Goal: Information Seeking & Learning: Check status

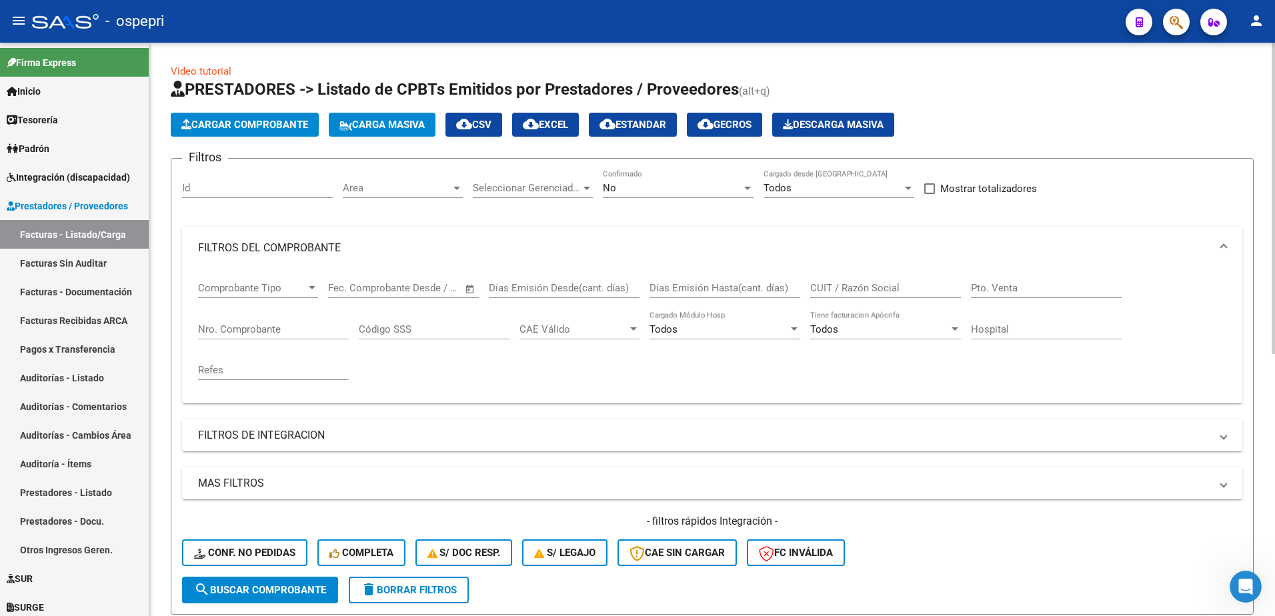
scroll to position [215, 0]
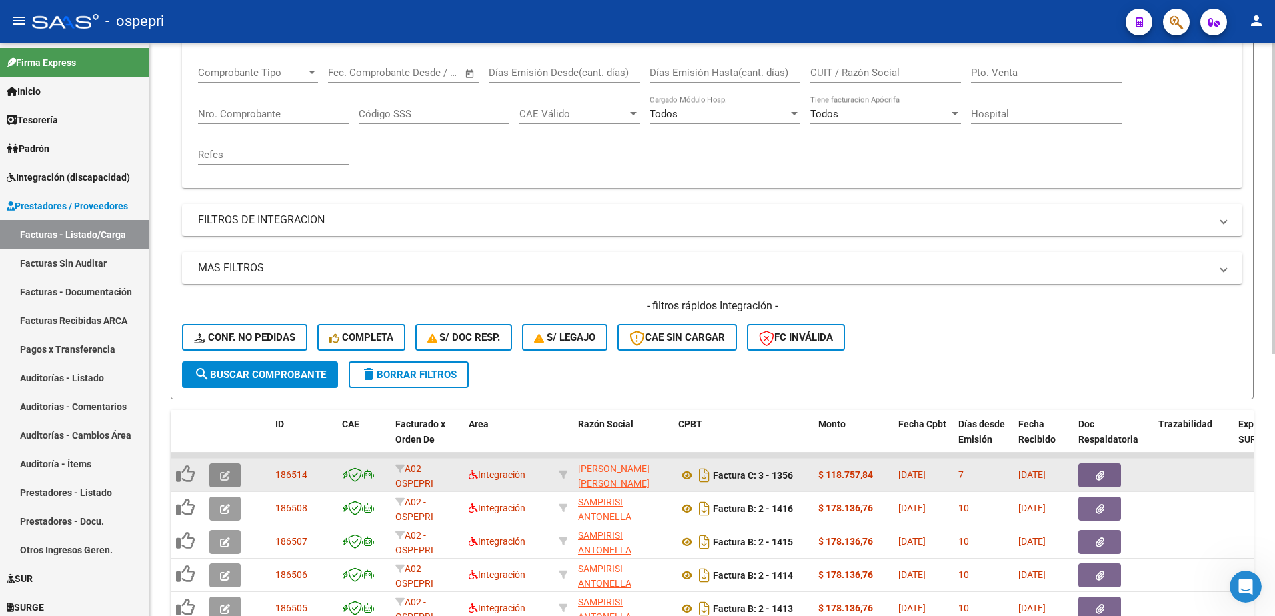
click at [220, 470] on span "button" at bounding box center [225, 476] width 10 height 12
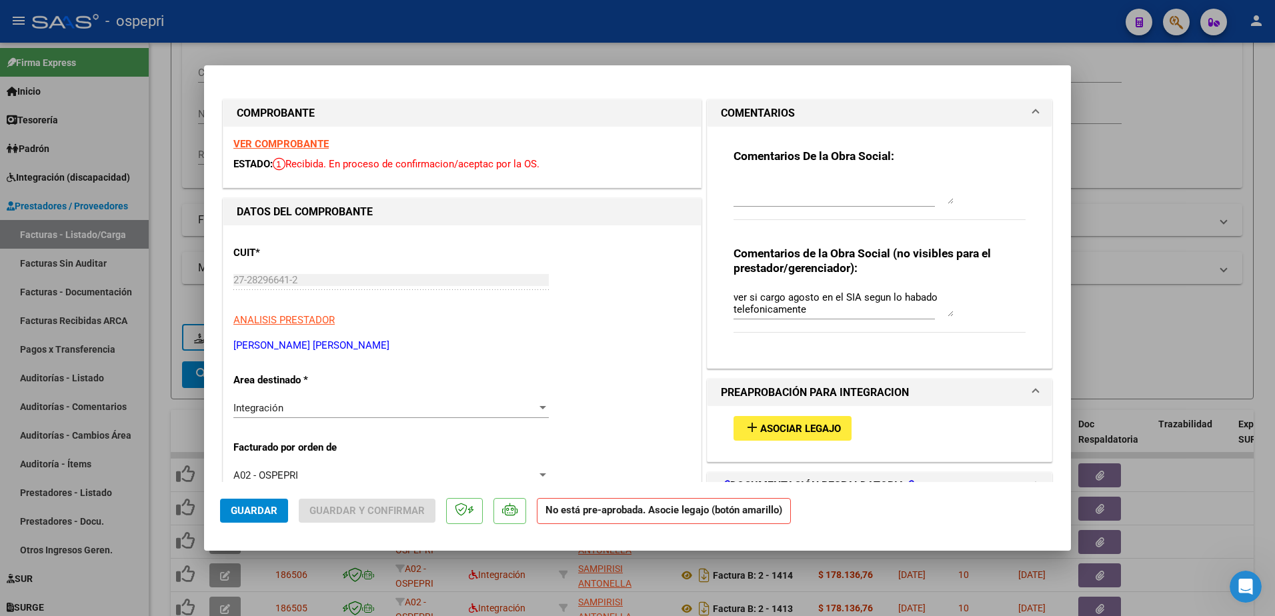
click at [464, 338] on p "[PERSON_NAME]" at bounding box center [462, 345] width 458 height 15
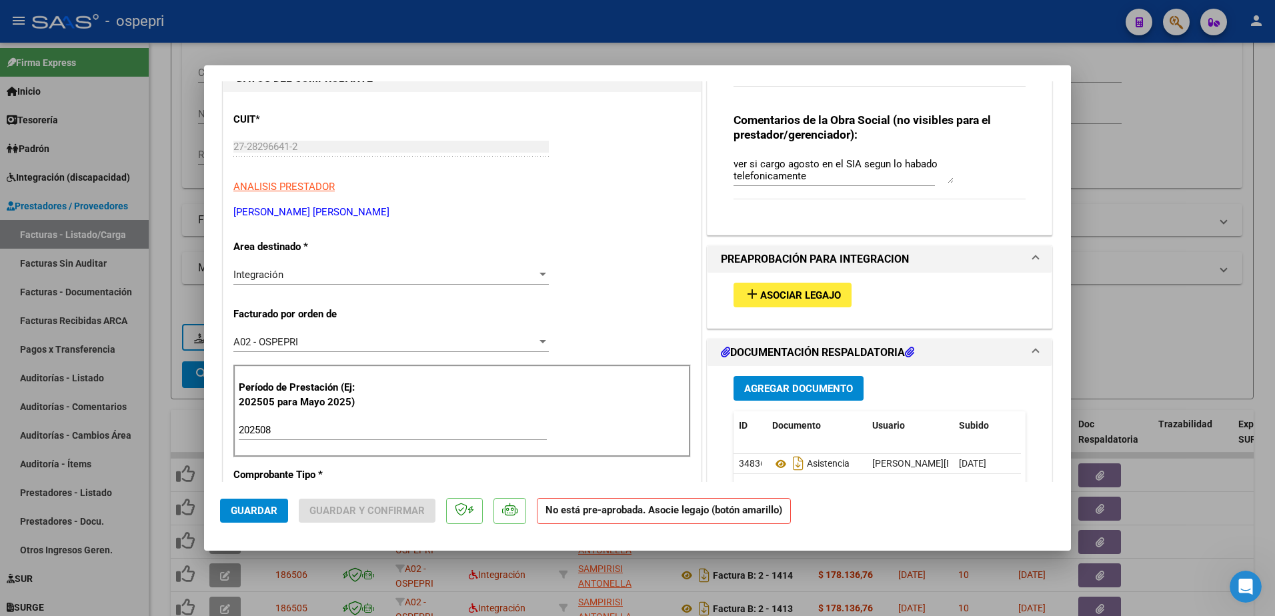
scroll to position [200, 0]
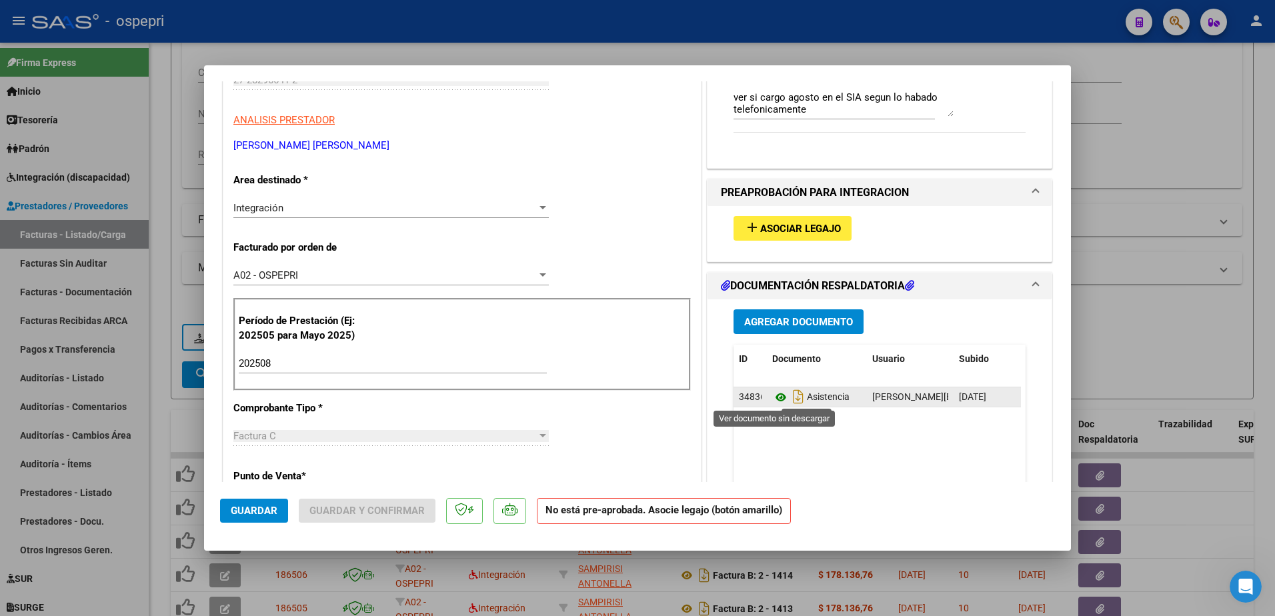
click at [774, 397] on icon at bounding box center [780, 398] width 17 height 16
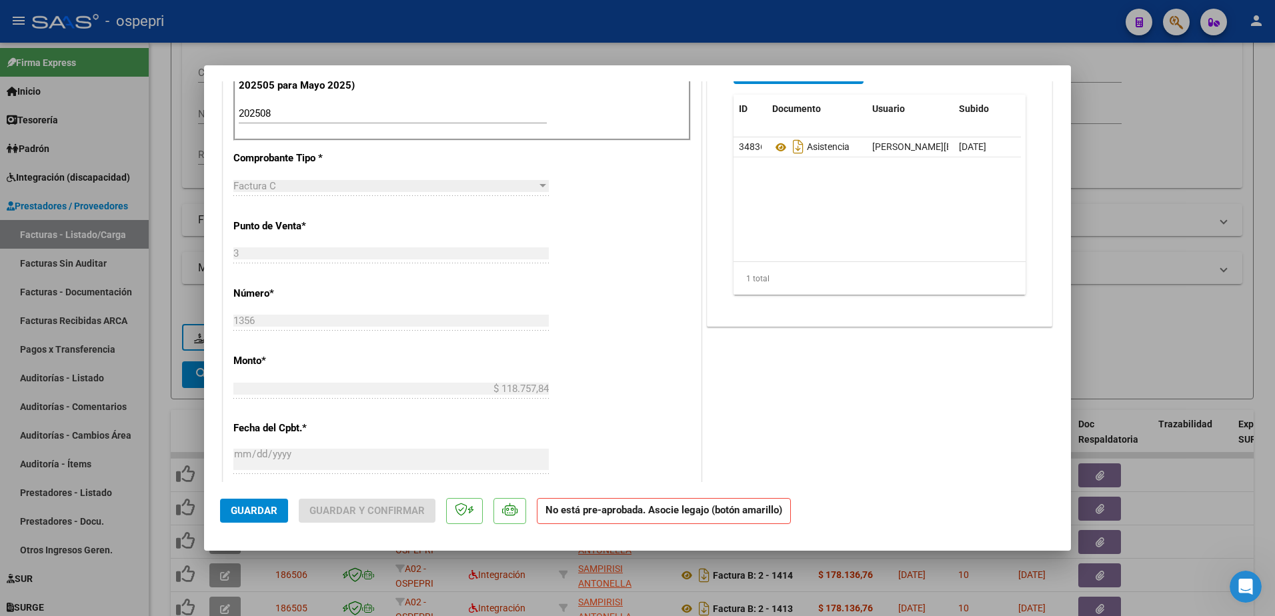
scroll to position [534, 0]
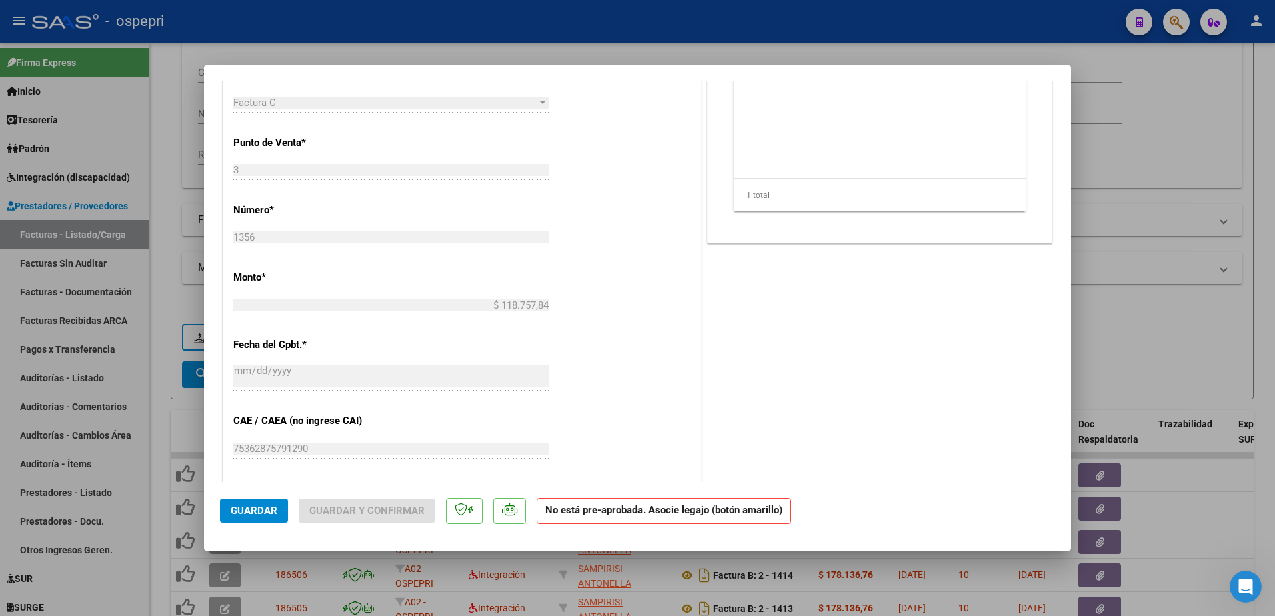
click at [594, 402] on div "CUIT * 27-28296641-2 Ingresar CUIT ANALISIS PRESTADOR LORENZO MARIA SABINA ARCA…" at bounding box center [462, 245] width 478 height 1107
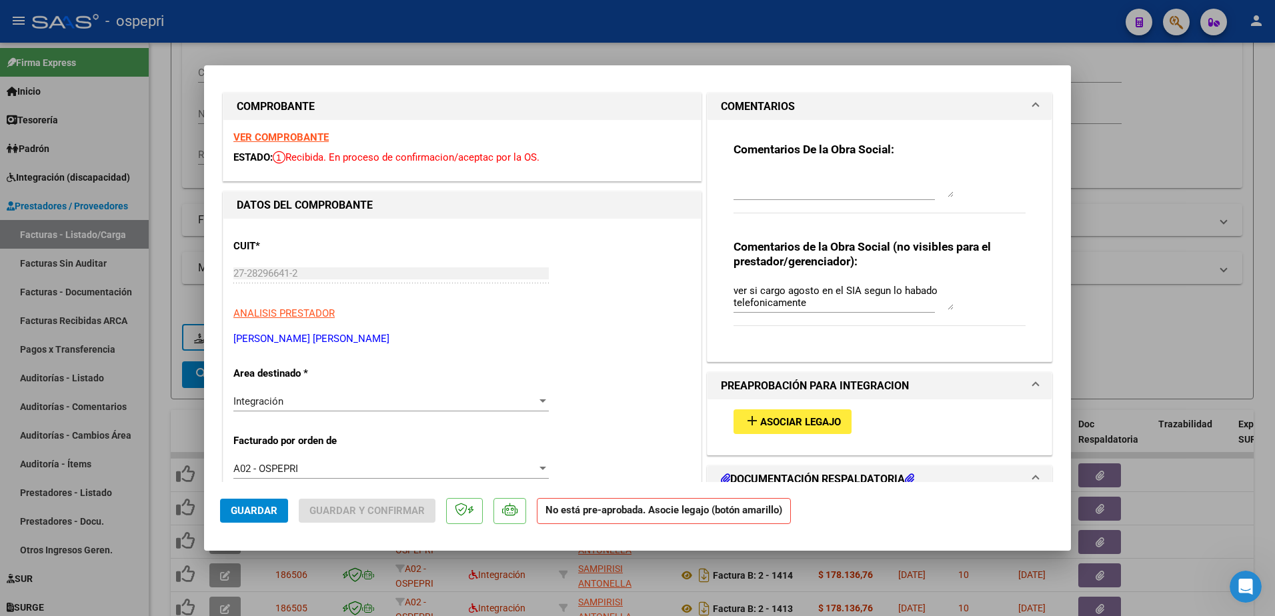
scroll to position [0, 0]
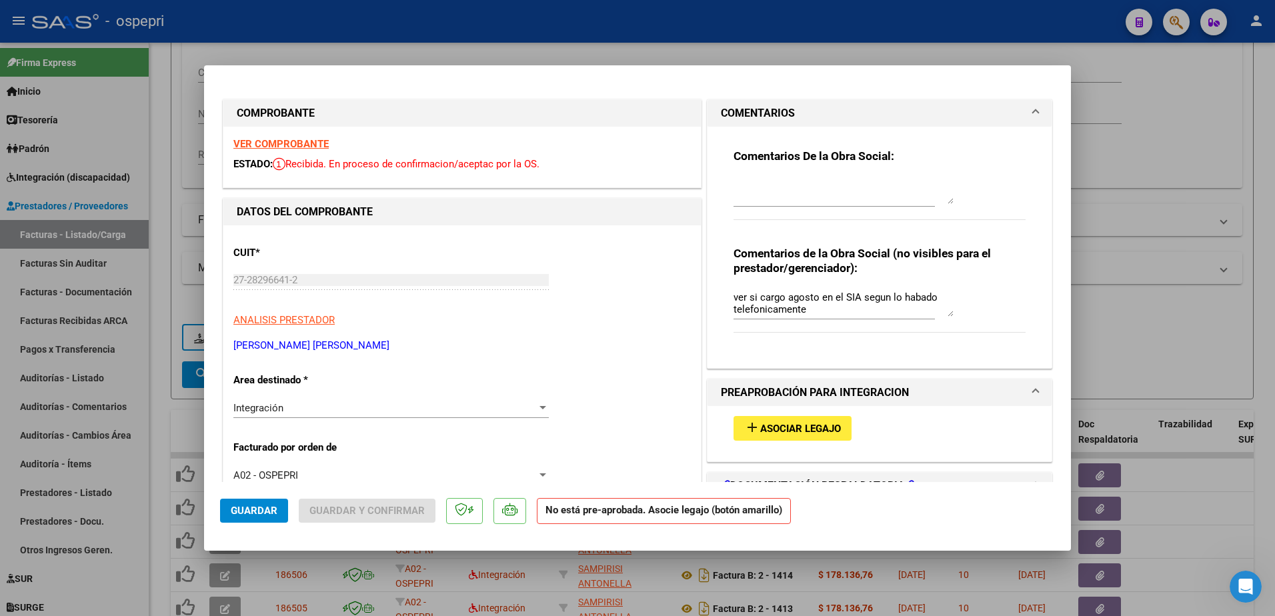
type input "$ 0,00"
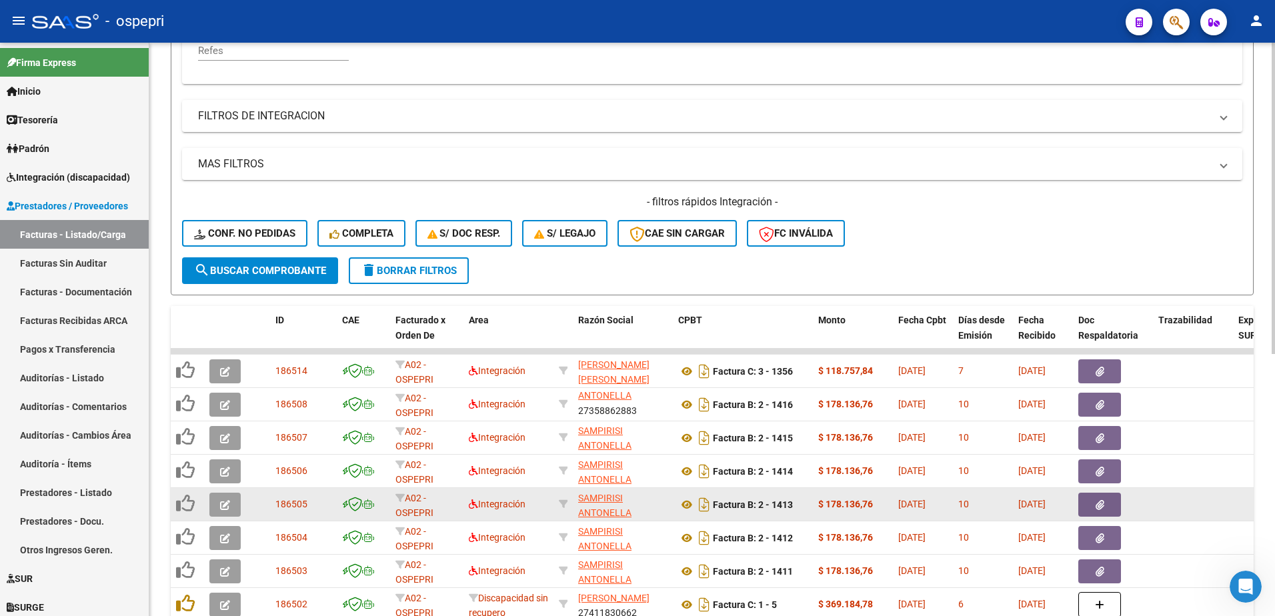
scroll to position [482, 0]
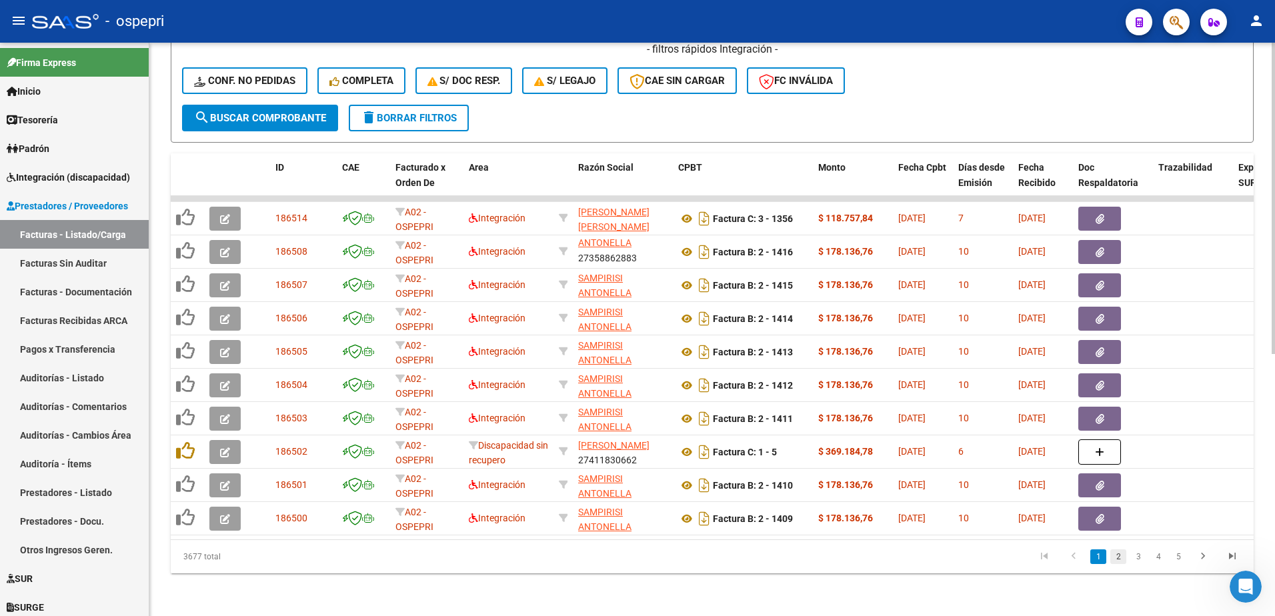
click at [1119, 557] on link "2" at bounding box center [1119, 557] width 16 height 15
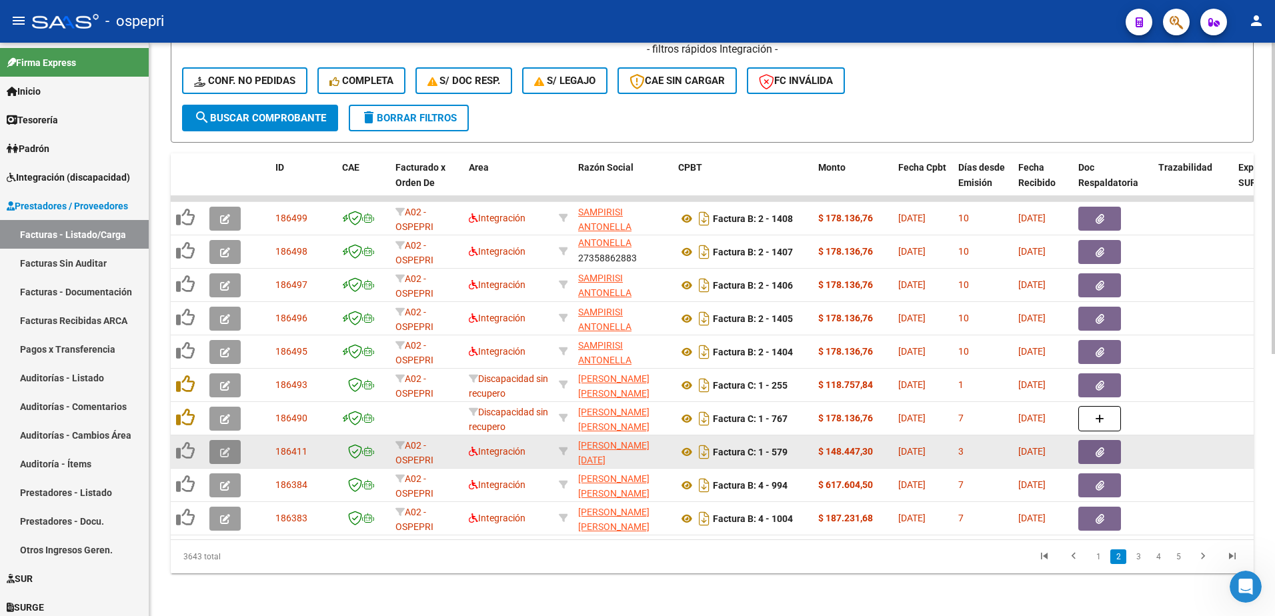
click at [225, 448] on icon "button" at bounding box center [225, 453] width 10 height 10
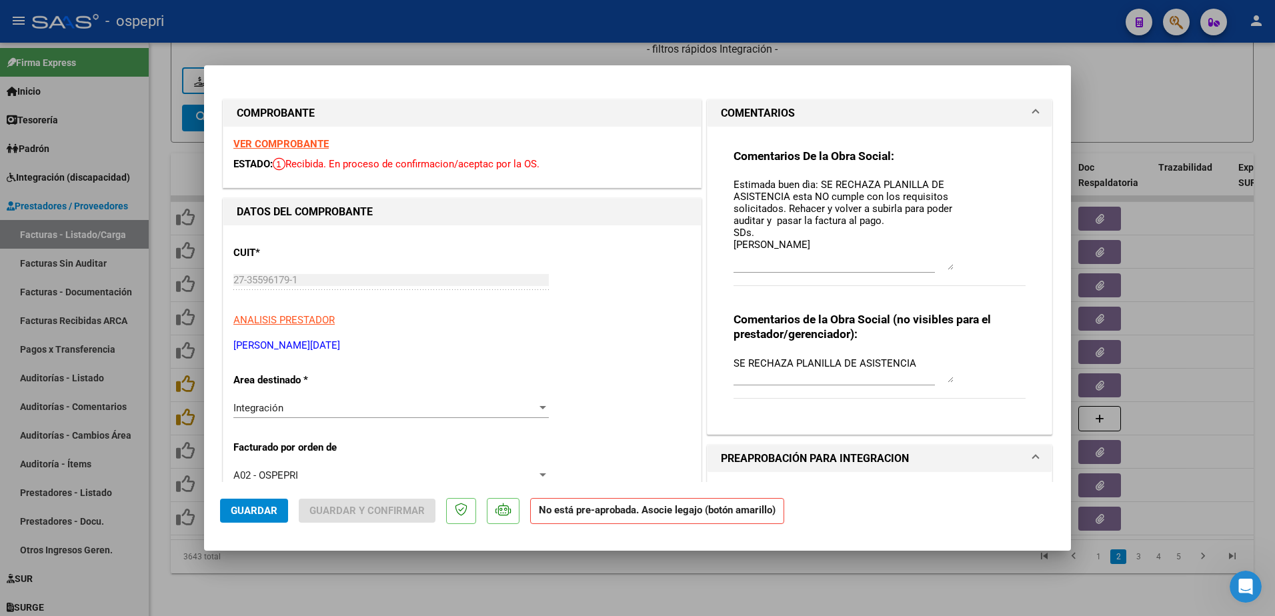
drag, startPoint x: 946, startPoint y: 203, endPoint x: 955, endPoint y: 269, distance: 66.6
click at [955, 269] on div "Comentarios De la Obra Social: Estimada buen dìa: SE RECHAZA PLANILLA DE ASISTE…" at bounding box center [880, 225] width 292 height 152
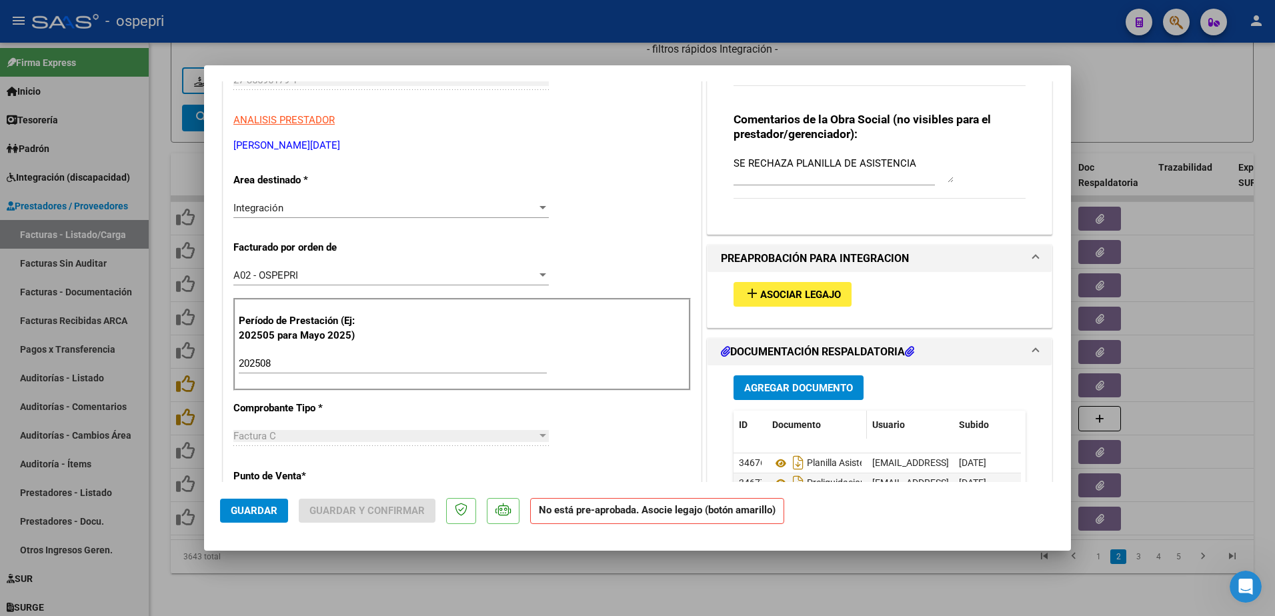
scroll to position [267, 0]
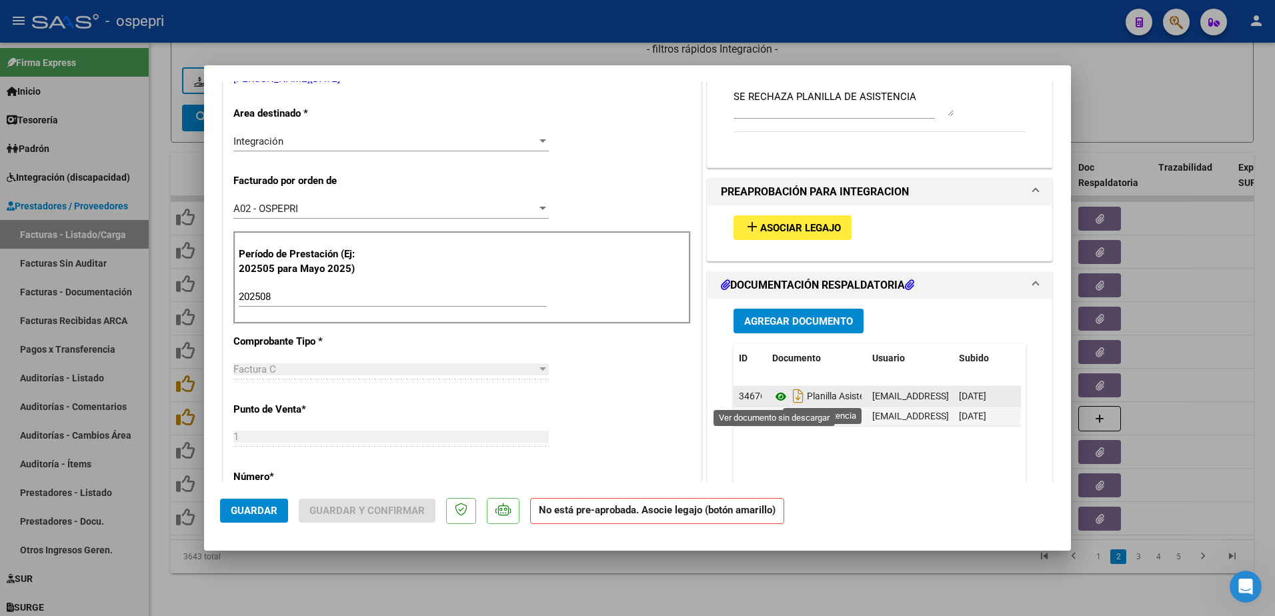
click at [777, 397] on icon at bounding box center [780, 397] width 17 height 16
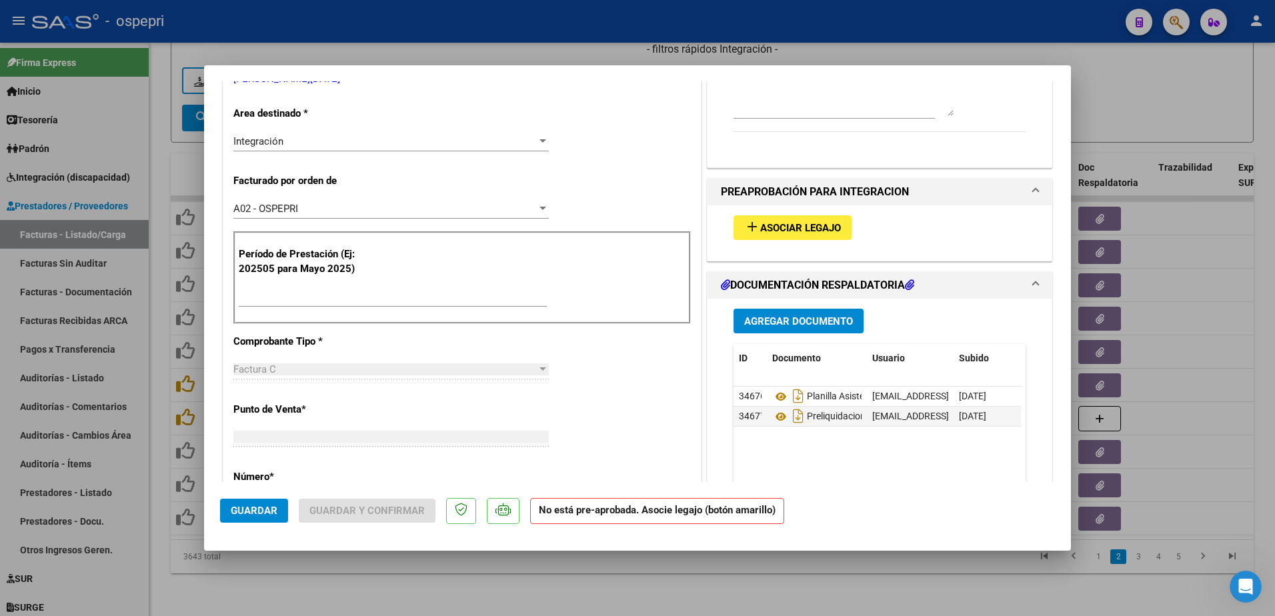
scroll to position [0, 0]
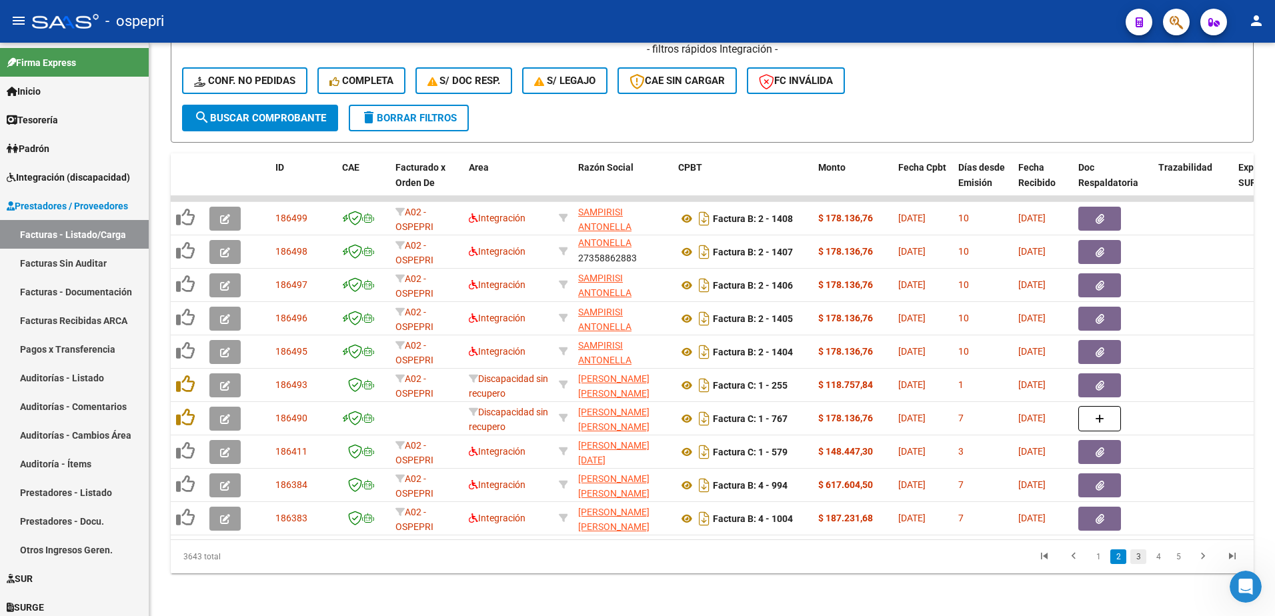
click at [1139, 560] on link "3" at bounding box center [1139, 557] width 16 height 15
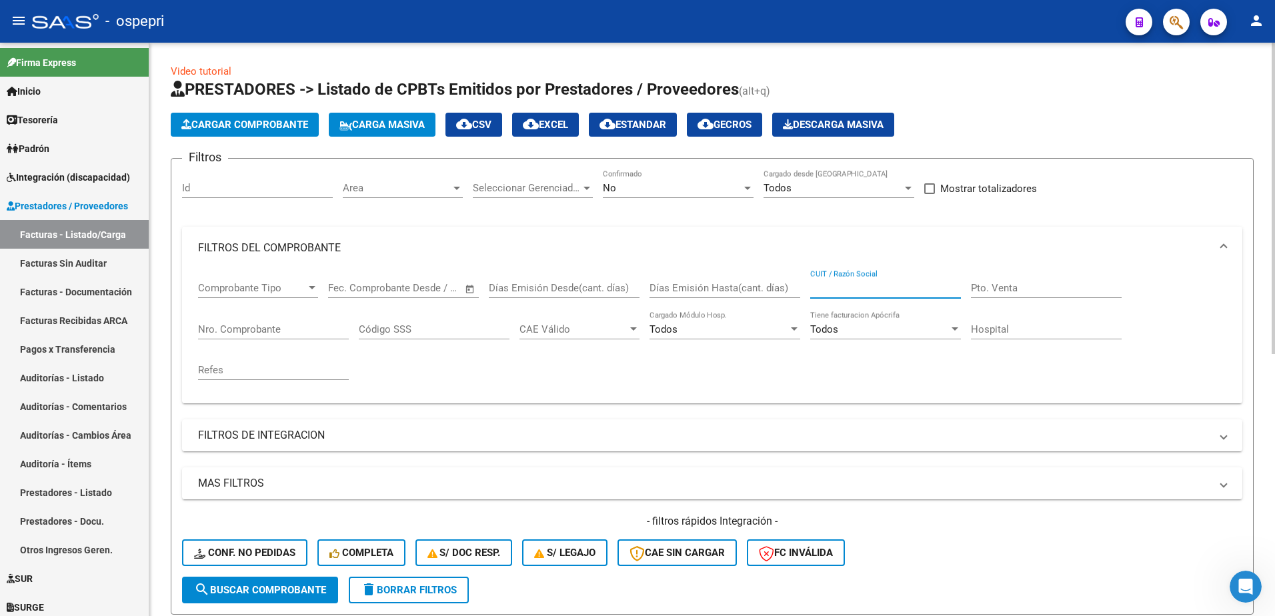
click at [872, 288] on input "CUIT / Razón Social" at bounding box center [885, 288] width 151 height 12
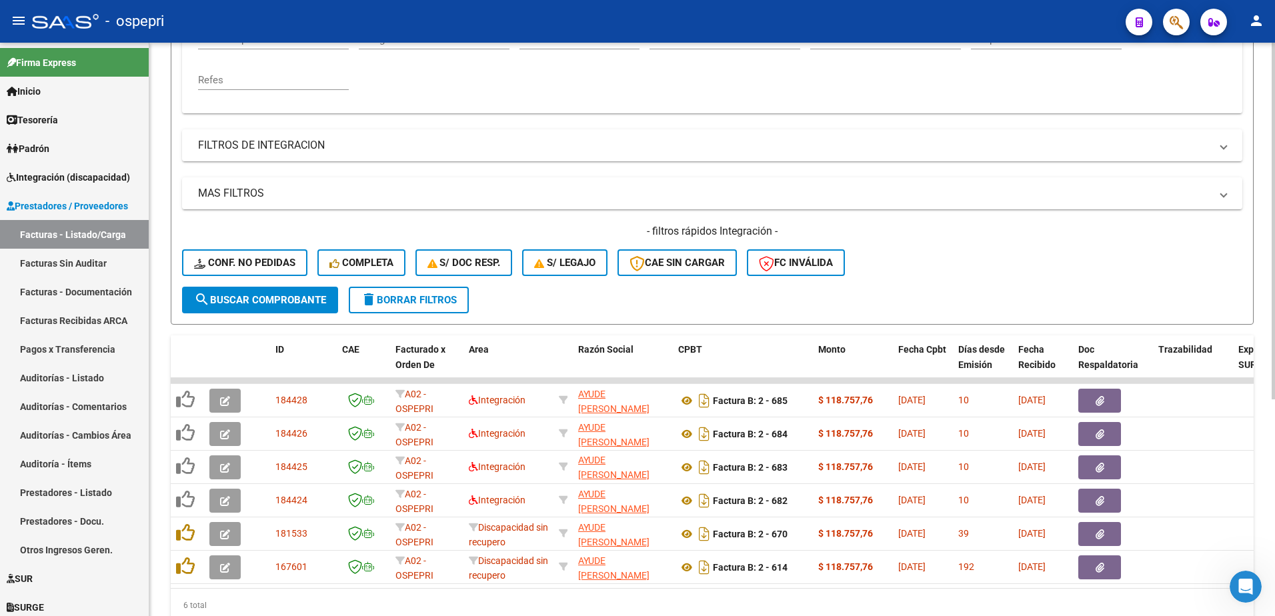
scroll to position [333, 0]
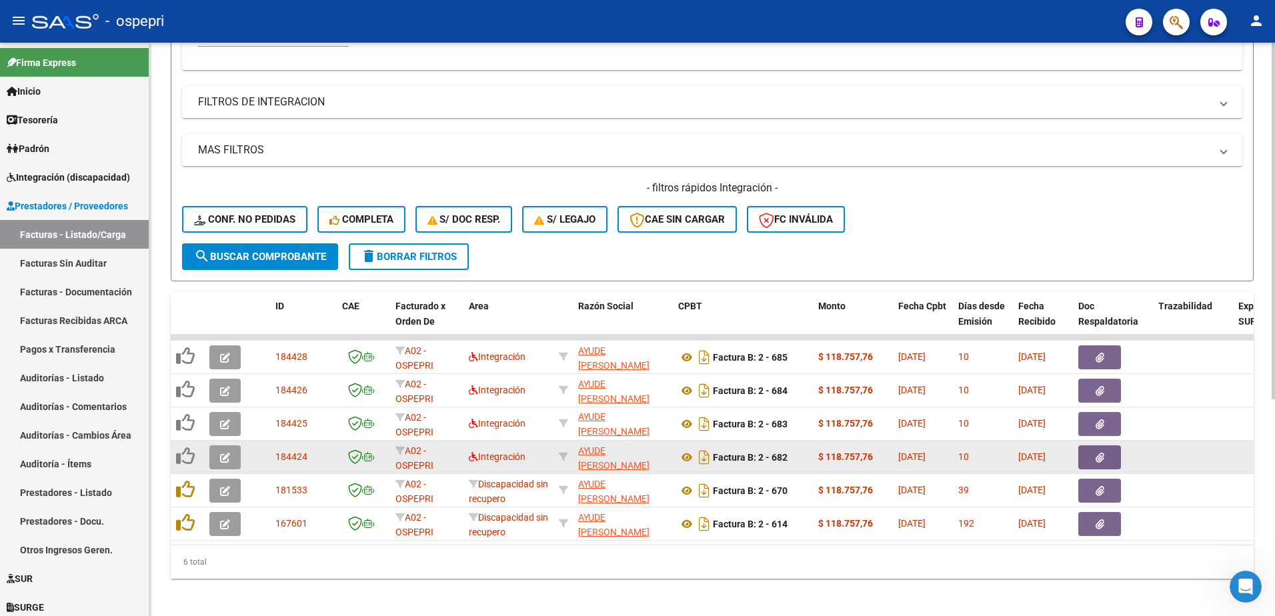
type input "ayude"
click at [227, 452] on span "button" at bounding box center [225, 458] width 10 height 12
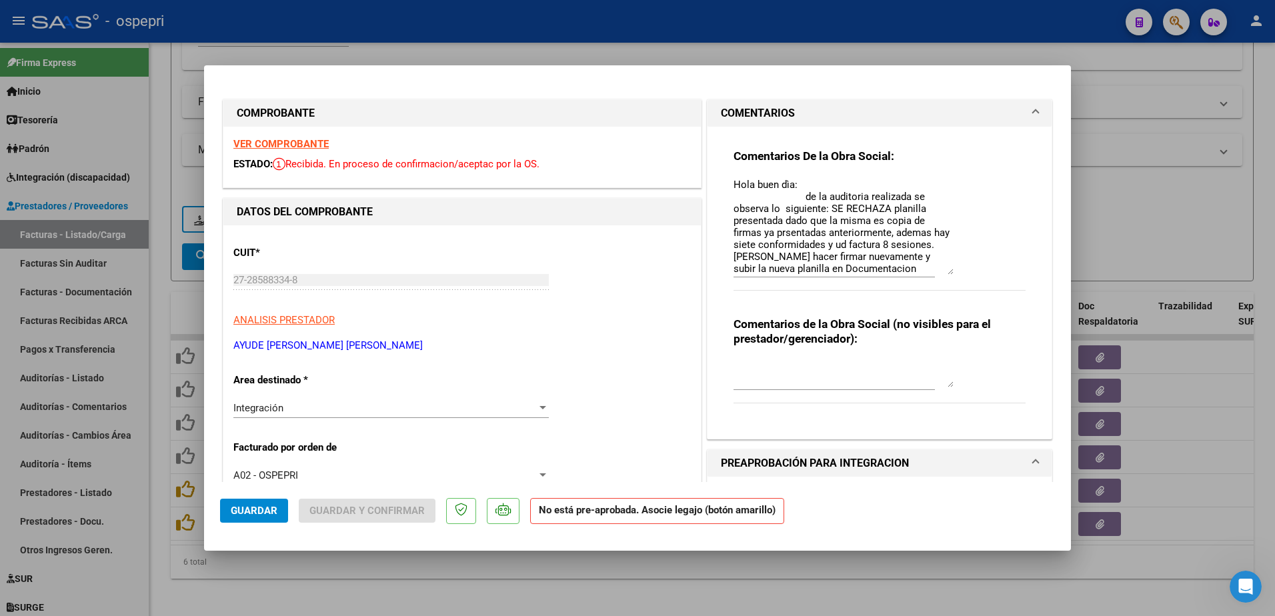
drag, startPoint x: 940, startPoint y: 202, endPoint x: 942, endPoint y: 273, distance: 70.7
click at [942, 273] on textarea "Hola buen dìa: de la auditoria realizada se observa lo siguiente: SE RECHAZA pl…" at bounding box center [844, 225] width 220 height 97
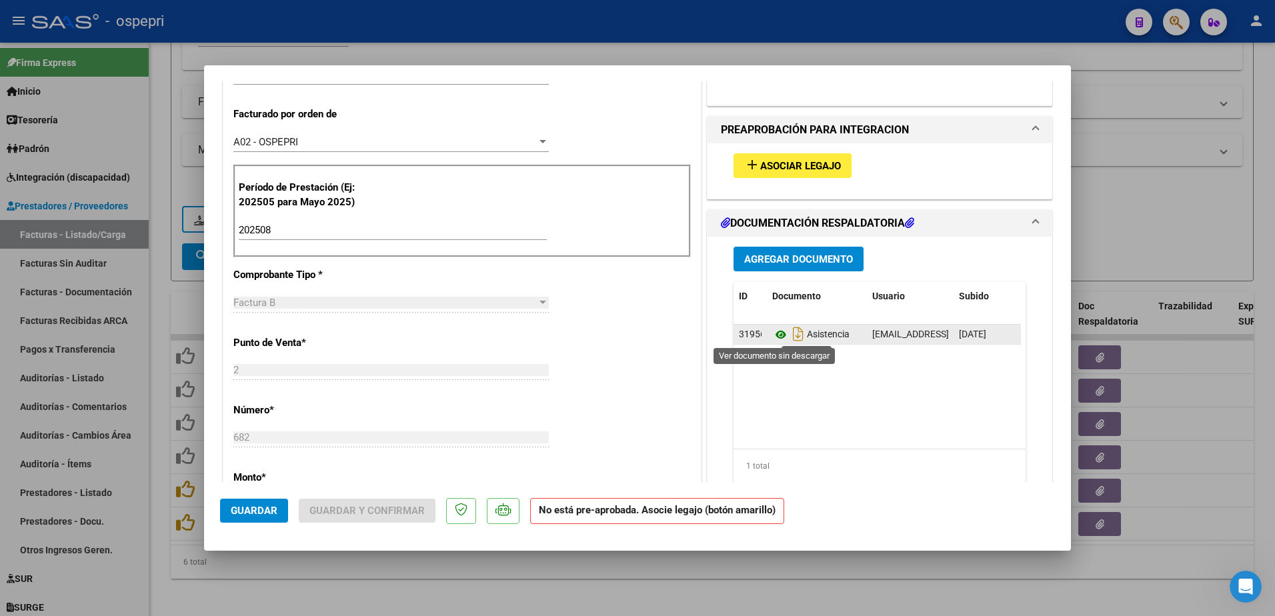
click at [775, 333] on icon at bounding box center [780, 335] width 17 height 16
type input "$ 0,00"
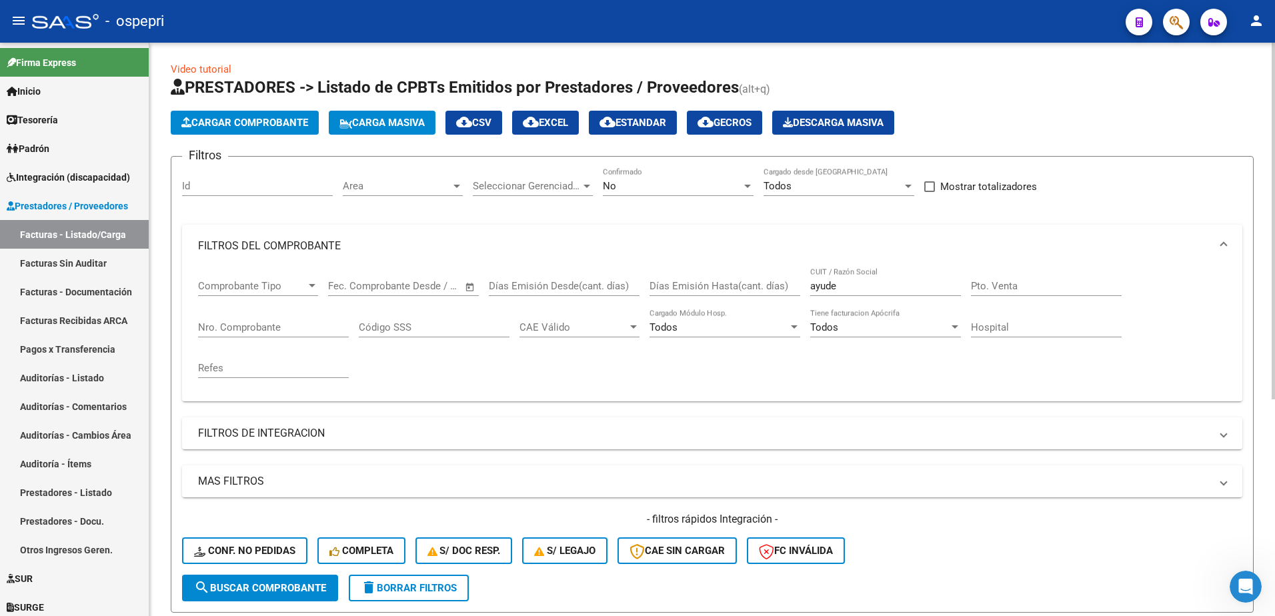
scroll to position [0, 0]
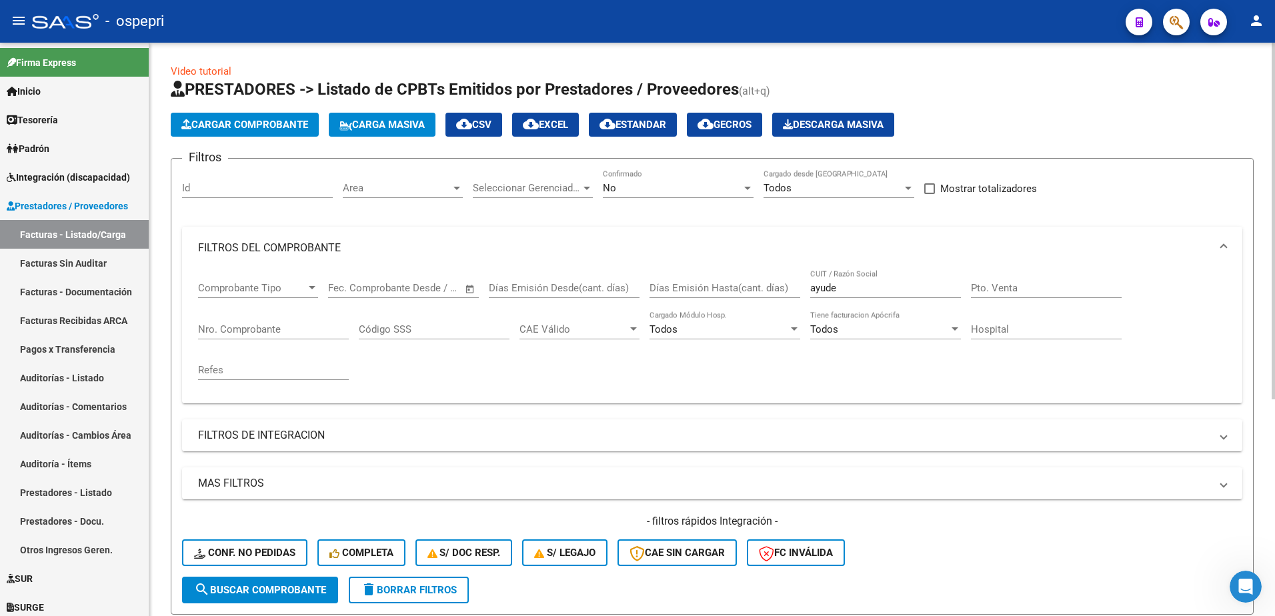
click at [856, 293] on input "ayude" at bounding box center [885, 288] width 151 height 12
type input "27301748499"
click at [270, 590] on span "search Buscar Comprobante" at bounding box center [260, 590] width 132 height 12
click at [892, 287] on input "27301748499" at bounding box center [885, 288] width 151 height 12
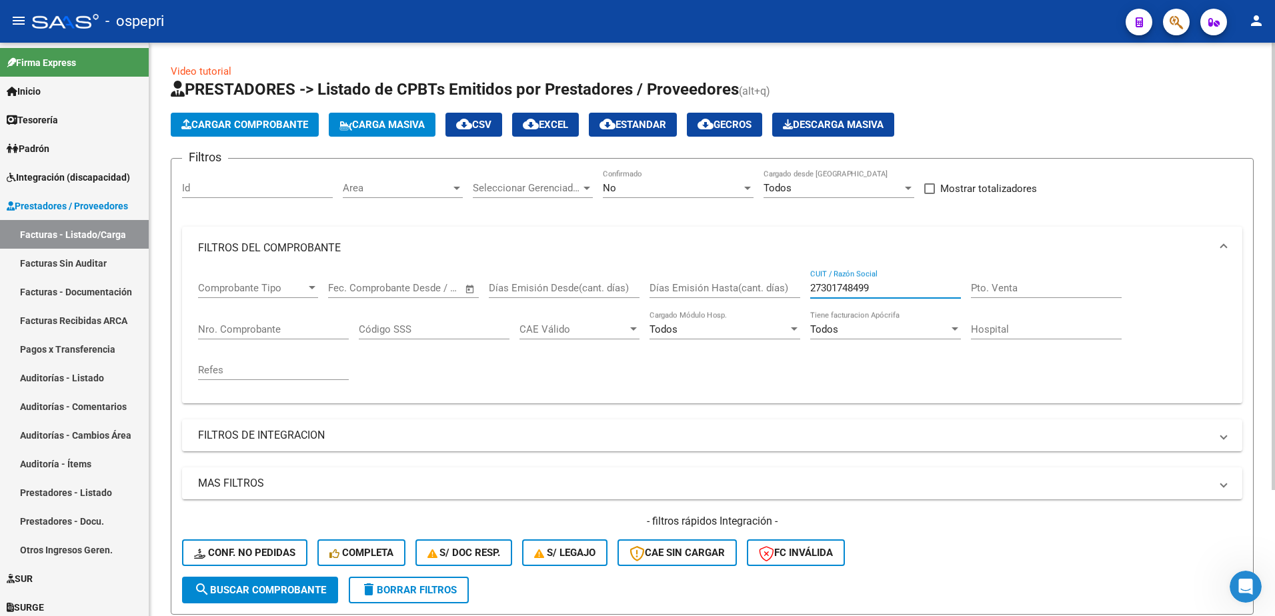
click at [886, 291] on input "27301748499" at bounding box center [885, 288] width 151 height 12
drag, startPoint x: 881, startPoint y: 291, endPoint x: 760, endPoint y: 284, distance: 121.6
click at [757, 289] on div "Comprobante Tipo Comprobante Tipo Fecha inicio – Fecha fin Fec. Comprobante Des…" at bounding box center [712, 330] width 1028 height 123
click at [746, 185] on div at bounding box center [748, 188] width 12 height 11
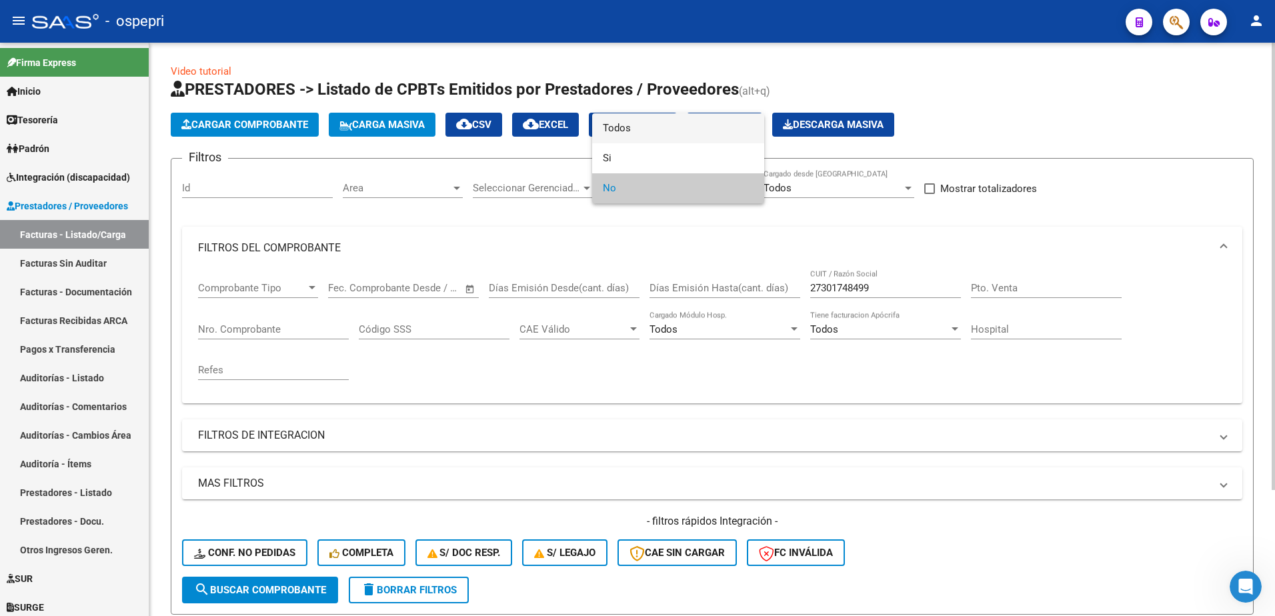
click at [664, 137] on span "Todos" at bounding box center [678, 128] width 151 height 30
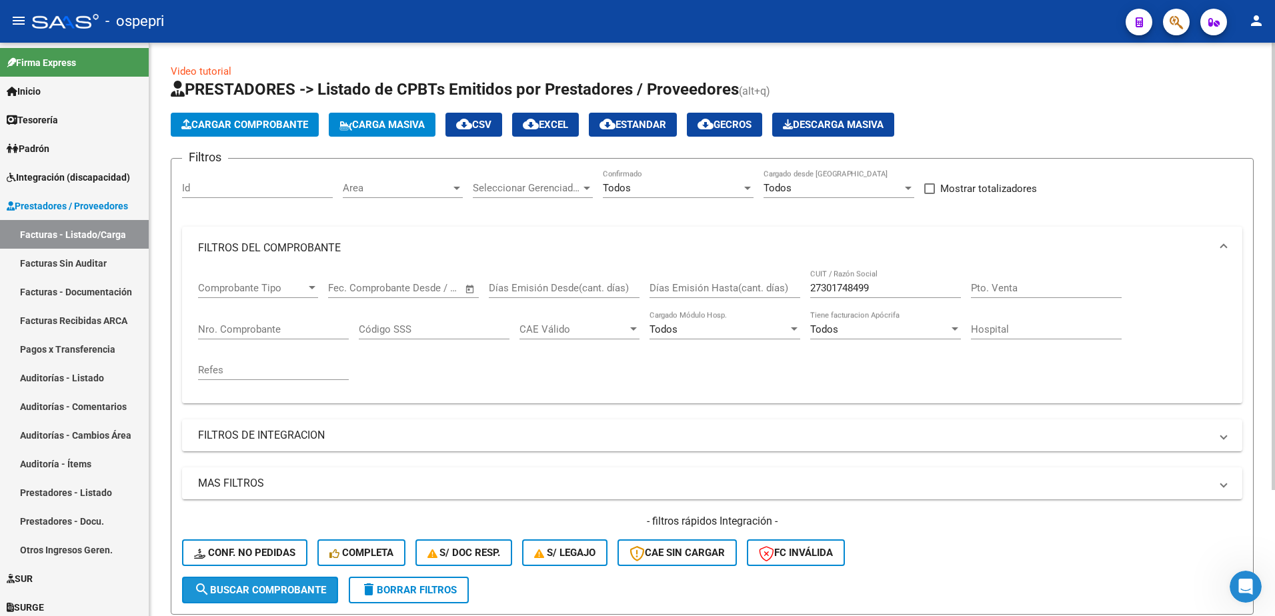
click at [299, 590] on span "search Buscar Comprobante" at bounding box center [260, 590] width 132 height 12
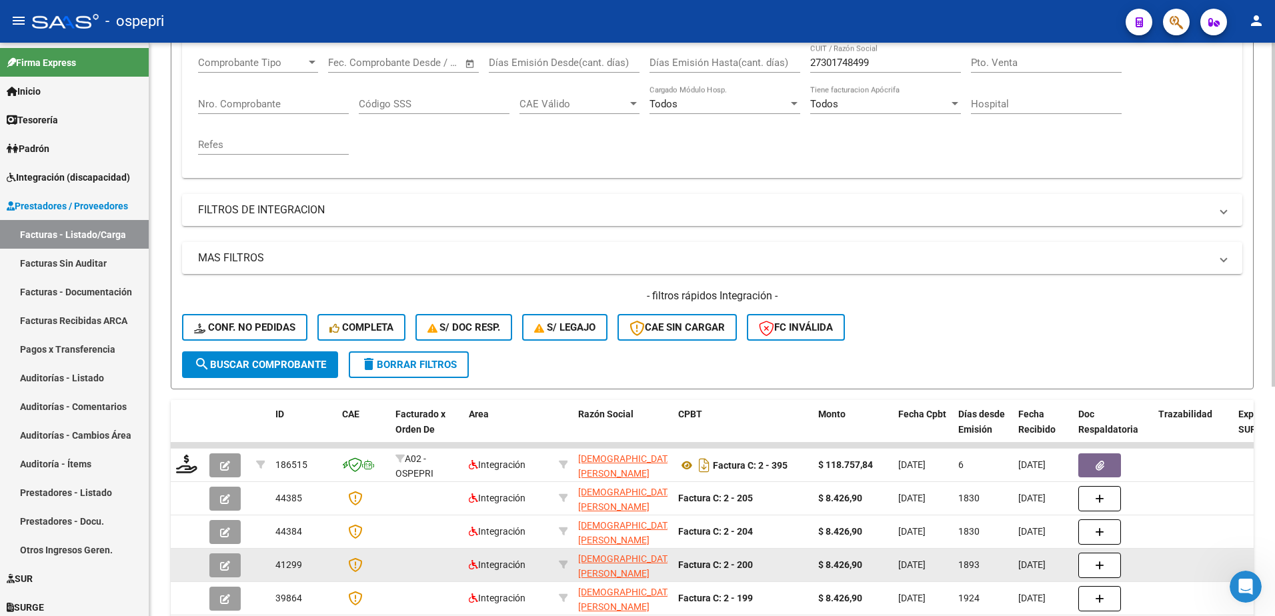
scroll to position [267, 0]
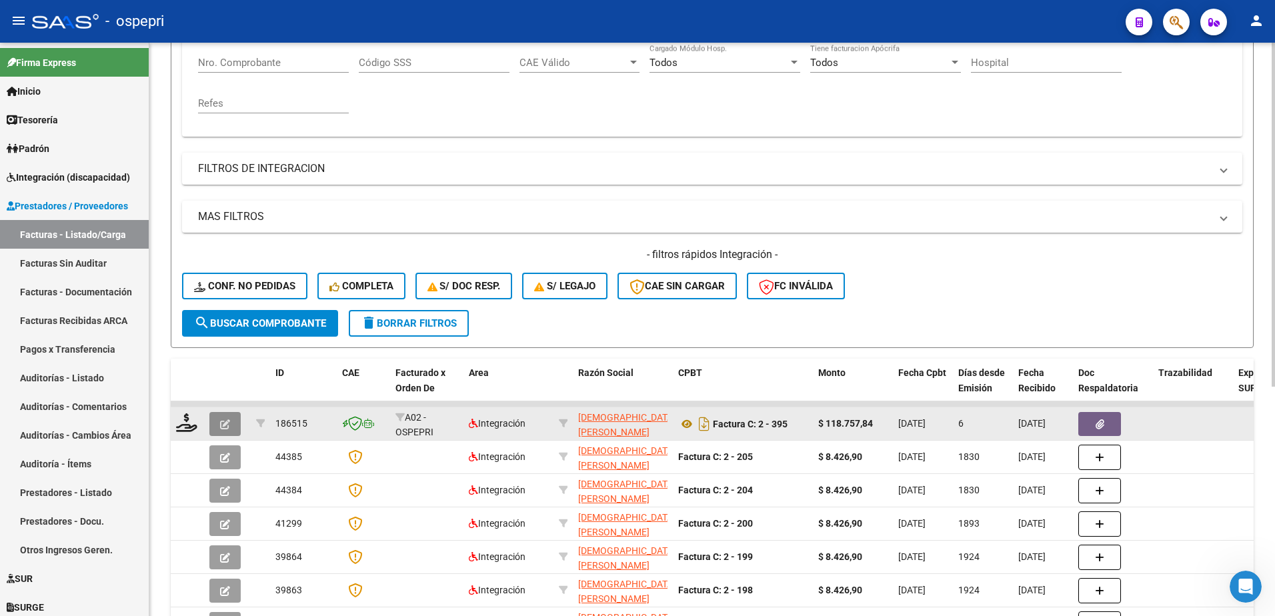
click at [215, 428] on button "button" at bounding box center [224, 424] width 31 height 24
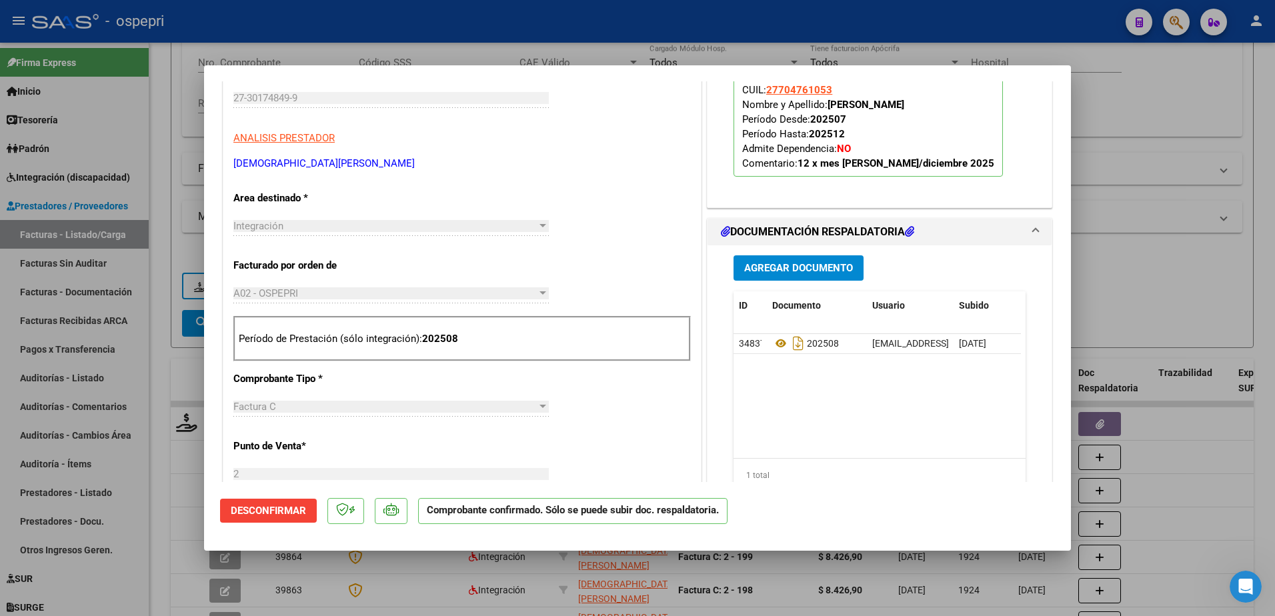
scroll to position [400, 0]
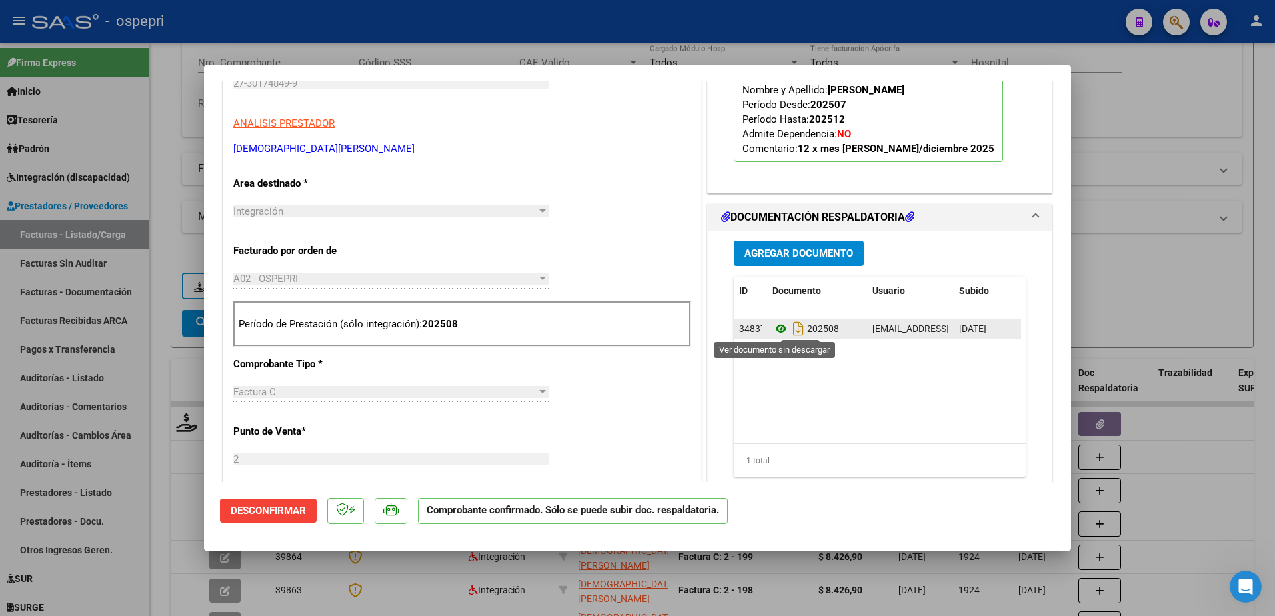
click at [773, 327] on icon at bounding box center [780, 329] width 17 height 16
type input "$ 0,00"
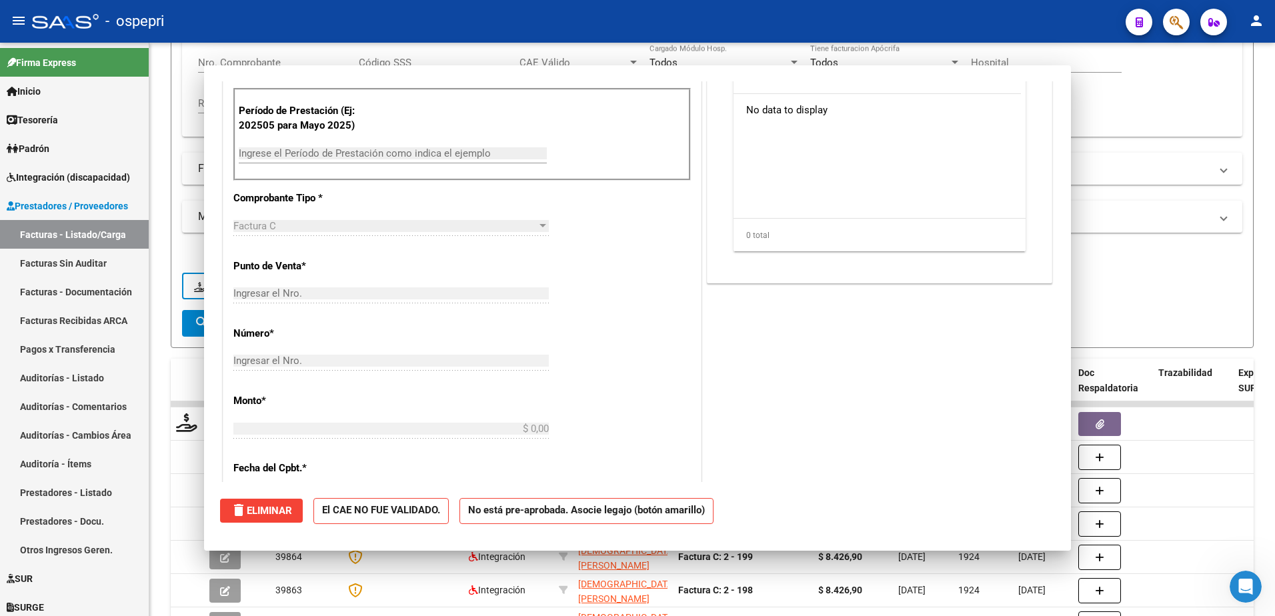
scroll to position [0, 0]
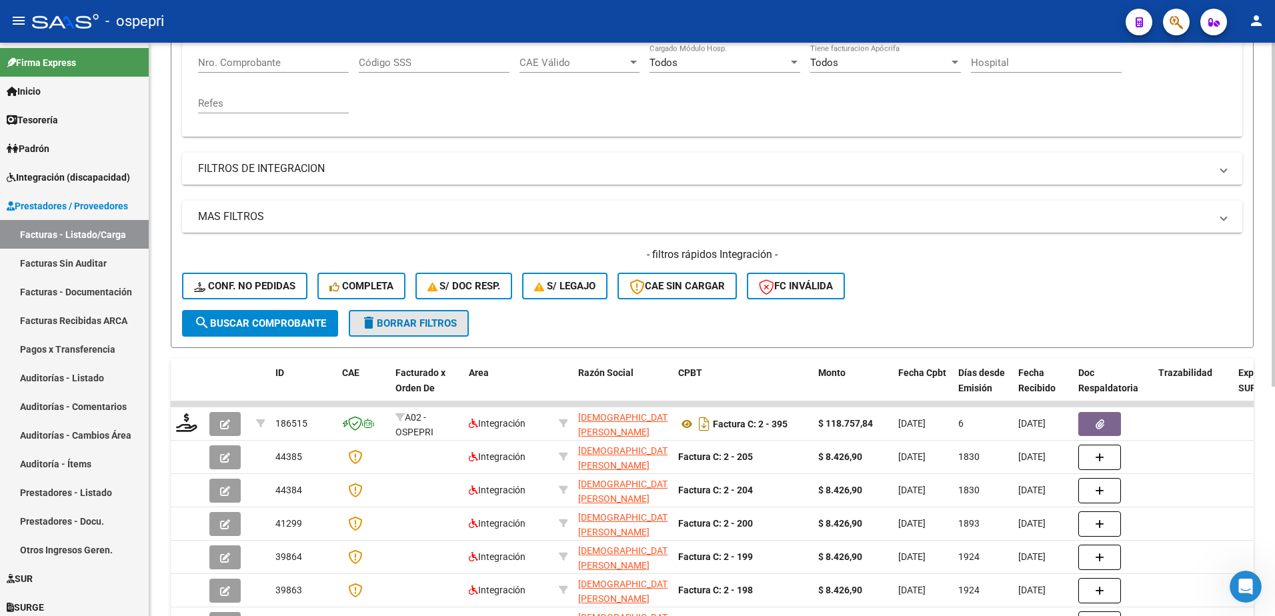
click at [412, 329] on button "delete Borrar Filtros" at bounding box center [409, 323] width 120 height 27
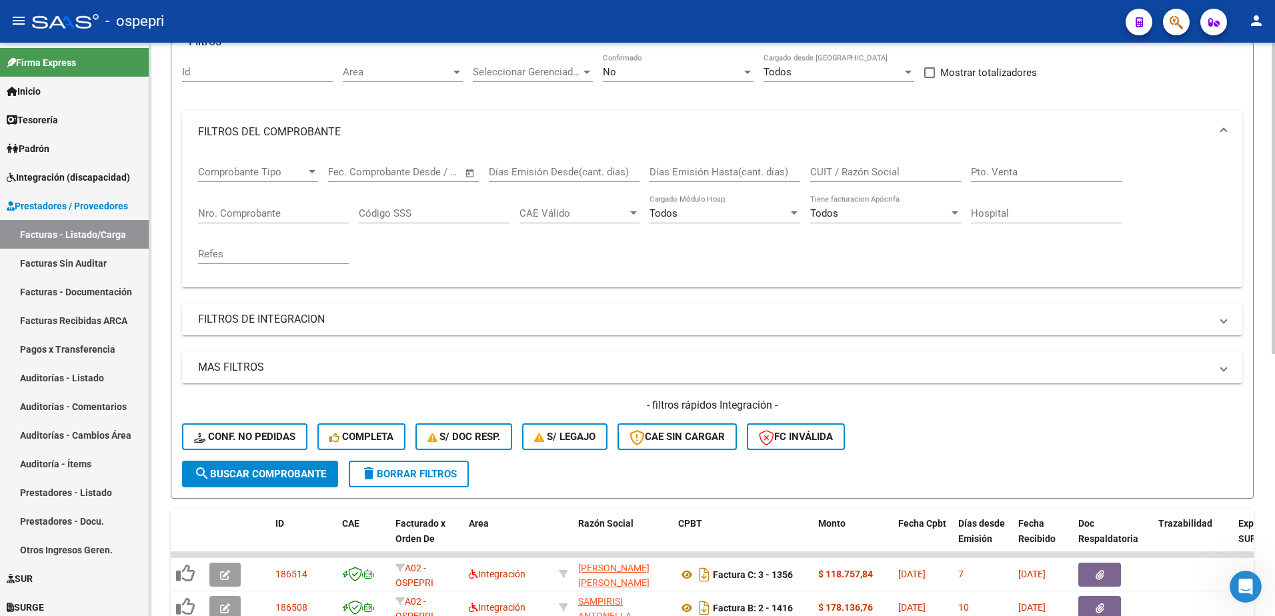
scroll to position [67, 0]
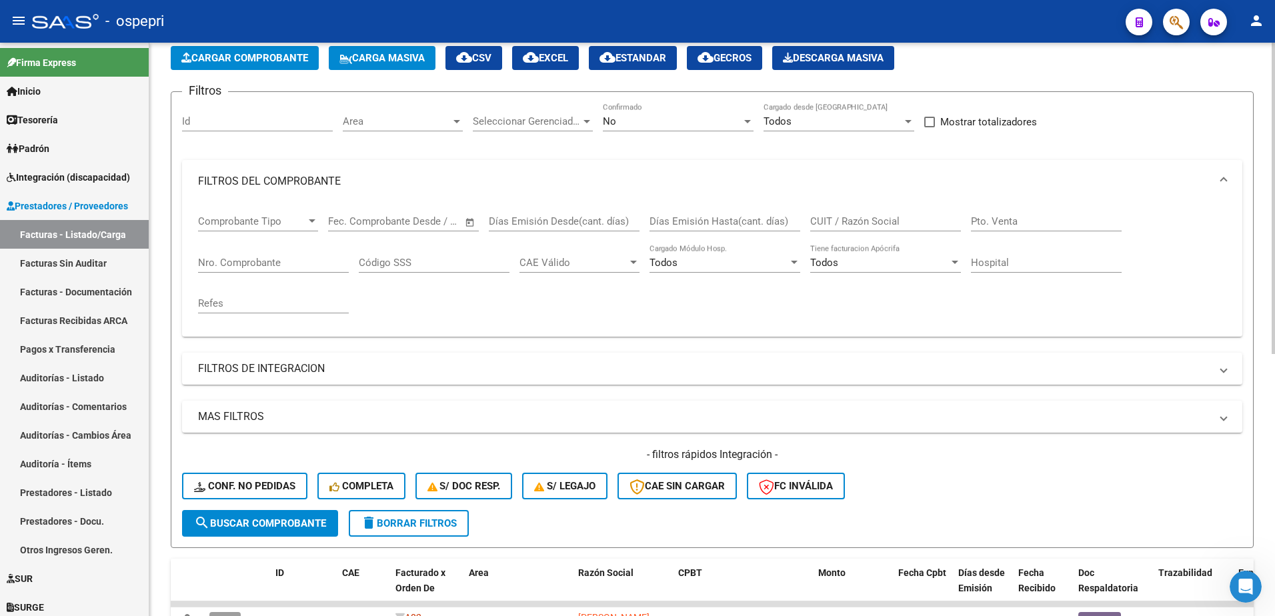
click at [880, 214] on div "CUIT / Razón Social" at bounding box center [885, 217] width 151 height 29
type input "23358133134"
click at [742, 121] on div at bounding box center [748, 121] width 12 height 11
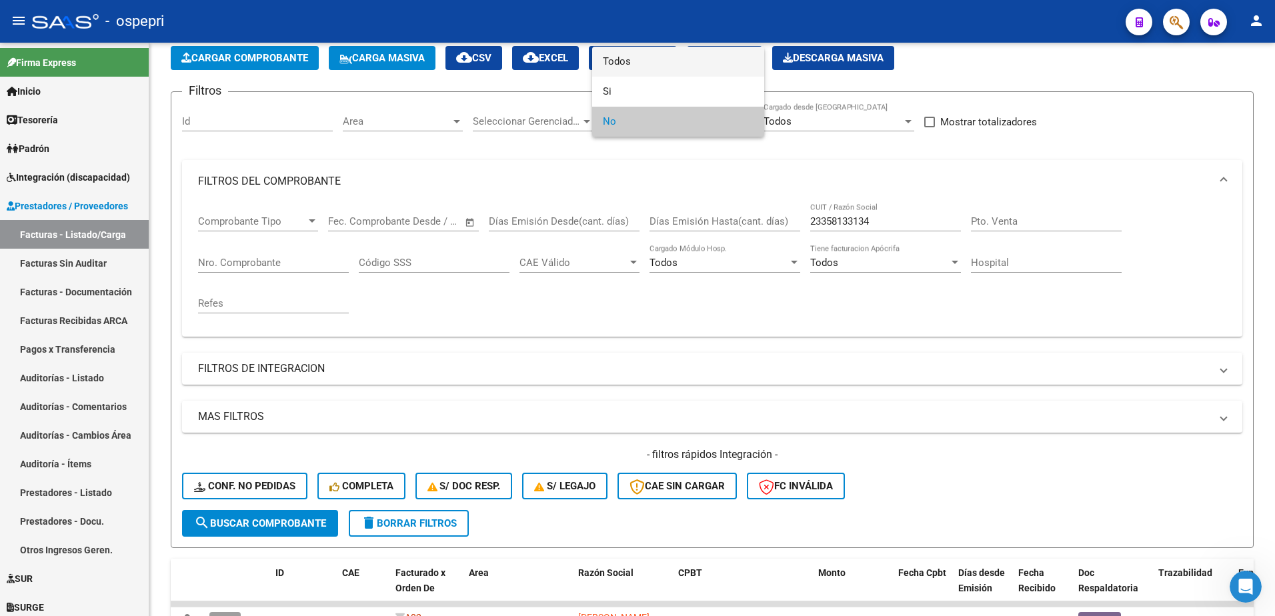
click at [634, 67] on span "Todos" at bounding box center [678, 62] width 151 height 30
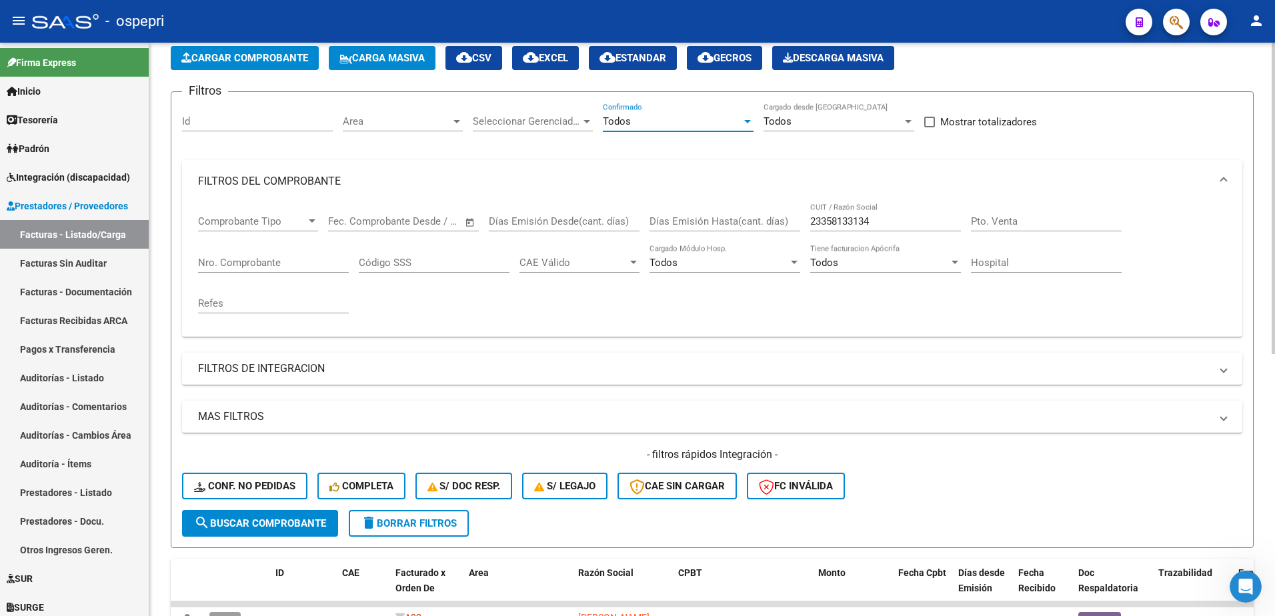
click at [287, 525] on span "search Buscar Comprobante" at bounding box center [260, 524] width 132 height 12
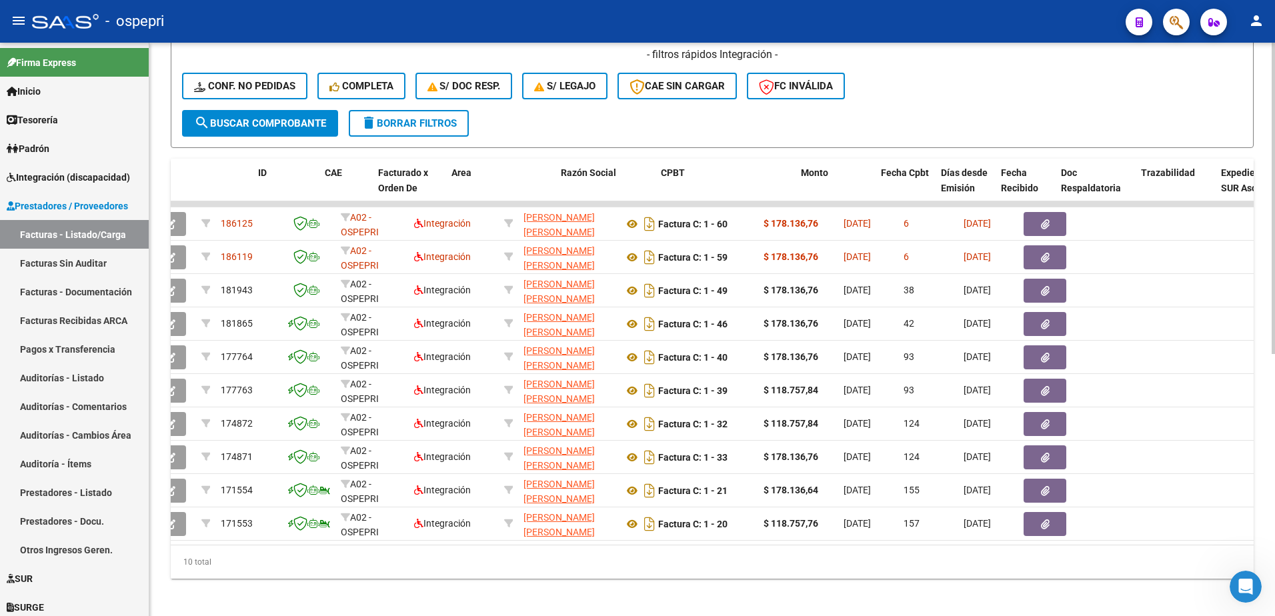
scroll to position [0, 0]
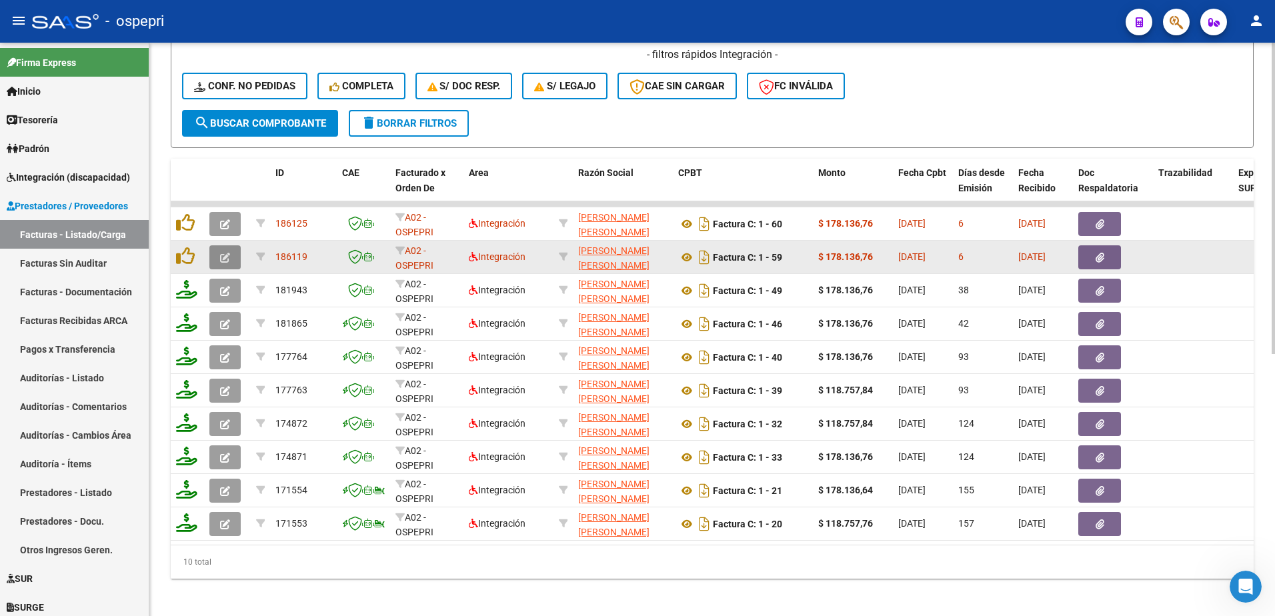
click at [223, 255] on icon "button" at bounding box center [225, 258] width 10 height 10
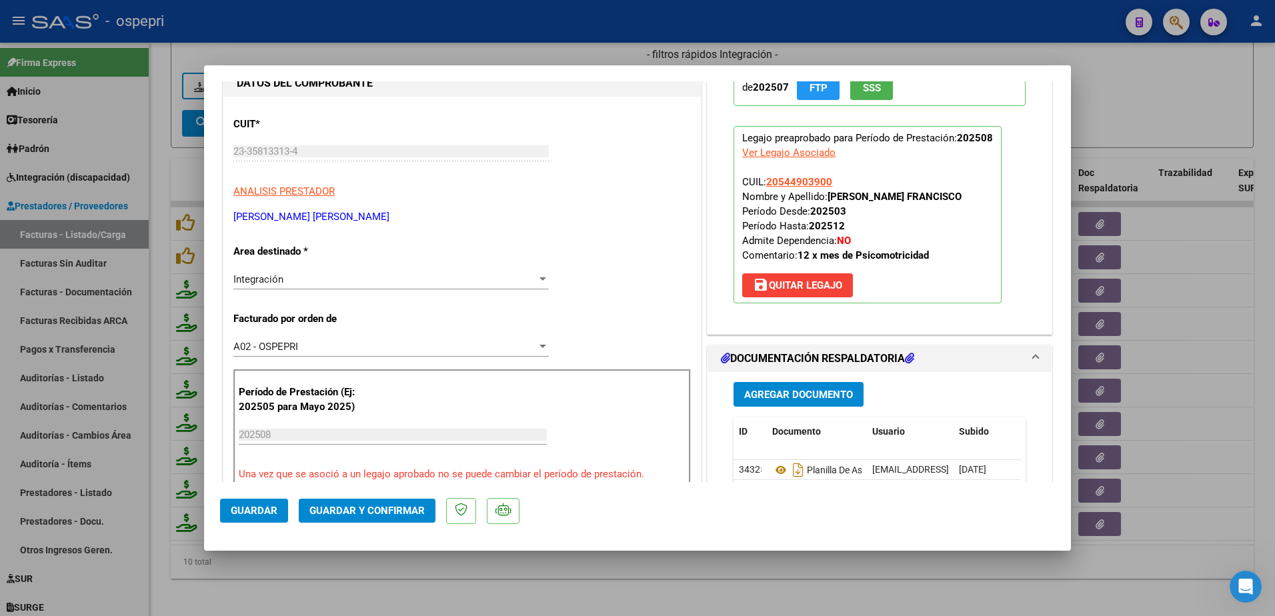
scroll to position [133, 0]
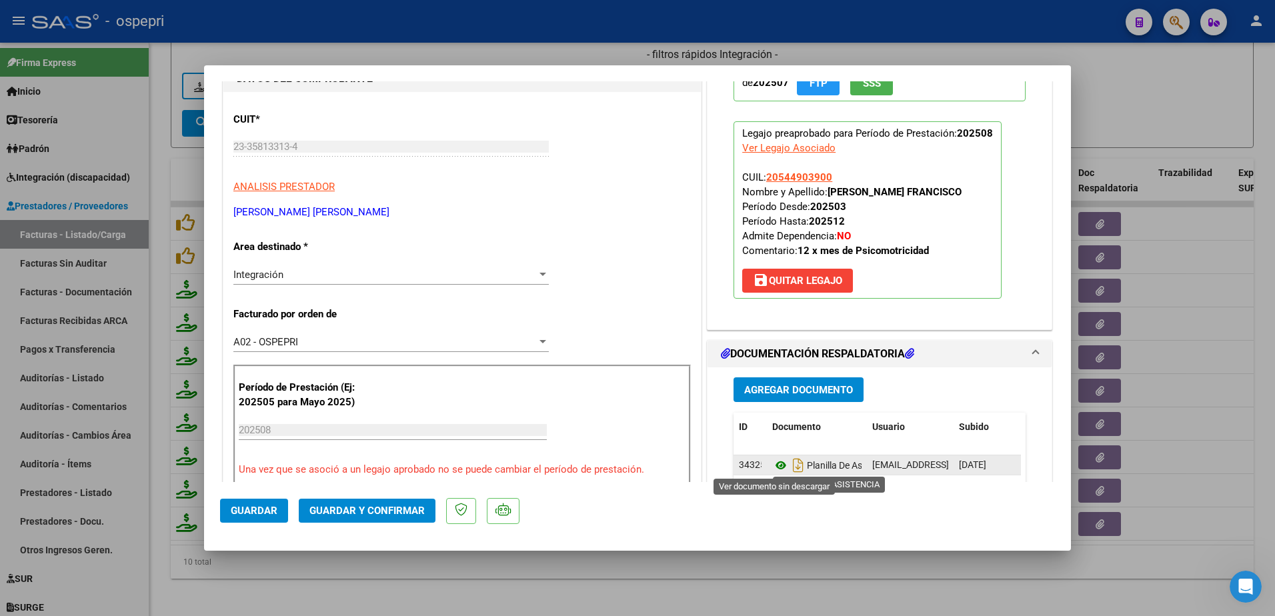
click at [776, 466] on icon at bounding box center [780, 466] width 17 height 16
type input "$ 0,00"
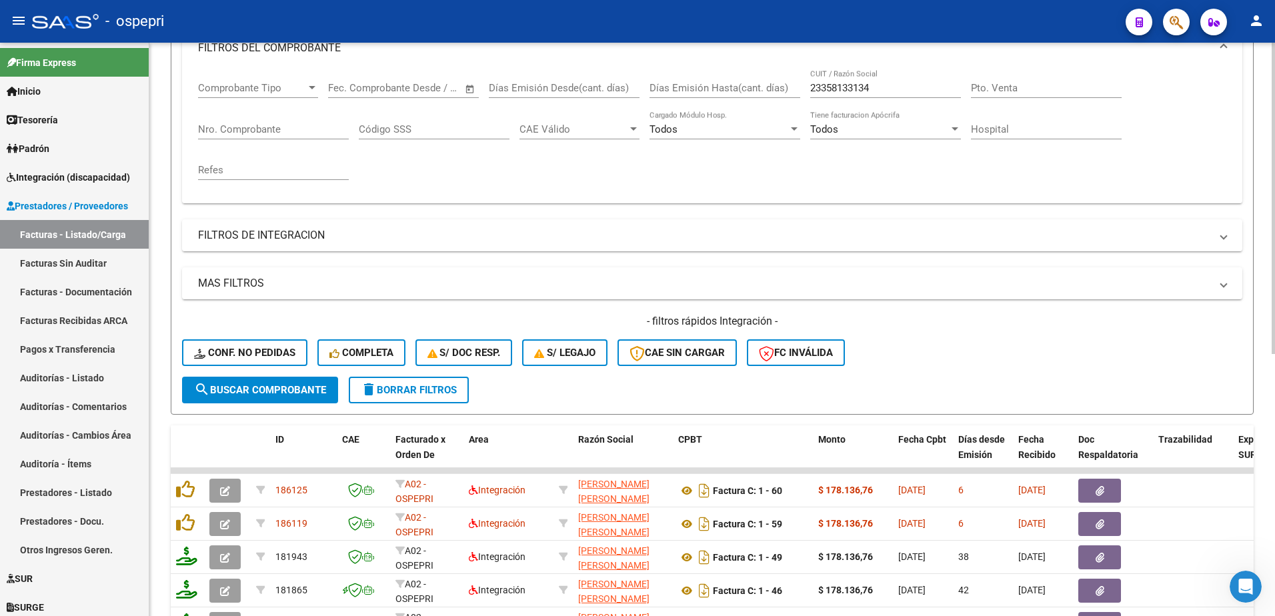
scroll to position [0, 0]
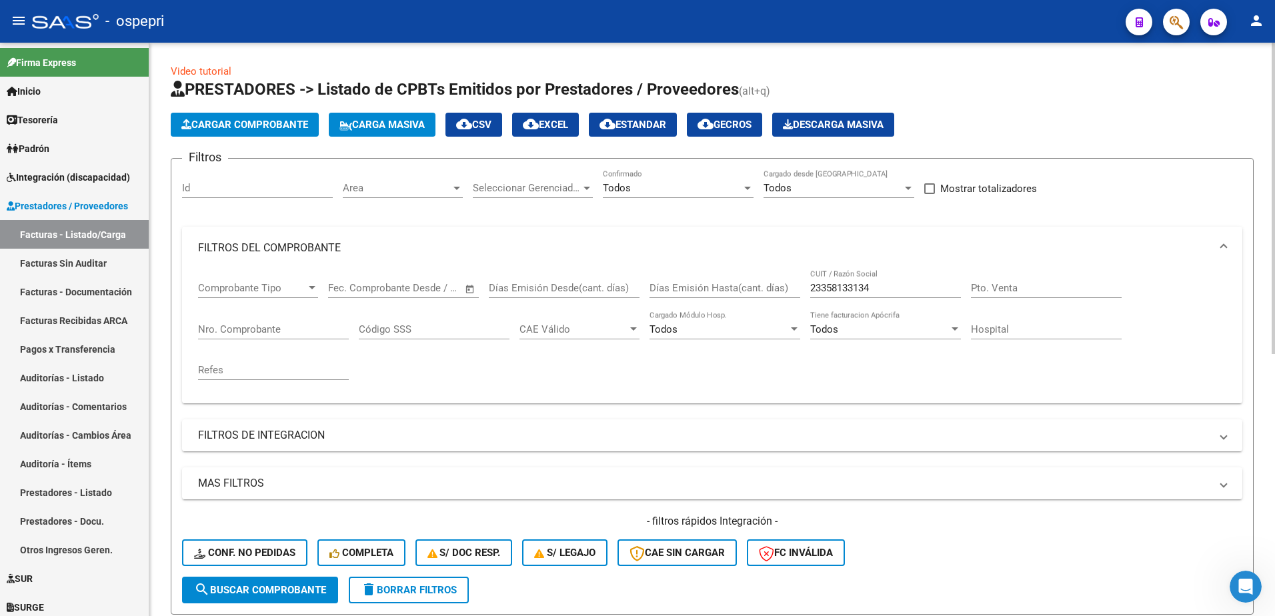
click at [888, 285] on input "23358133134" at bounding box center [885, 288] width 151 height 12
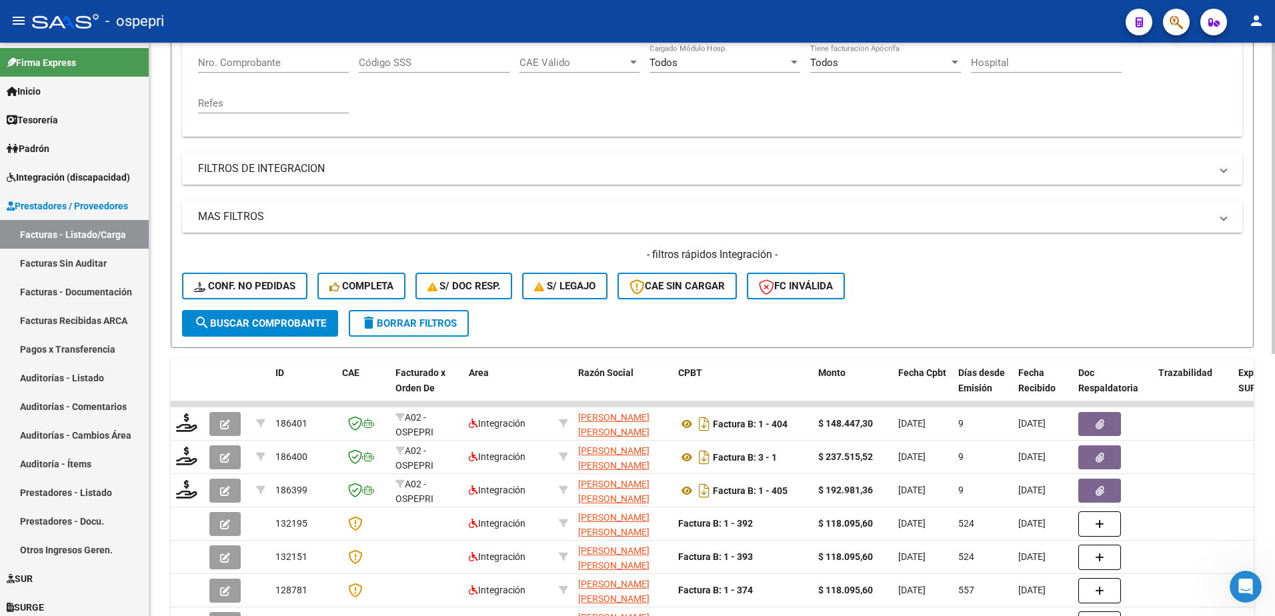
scroll to position [200, 0]
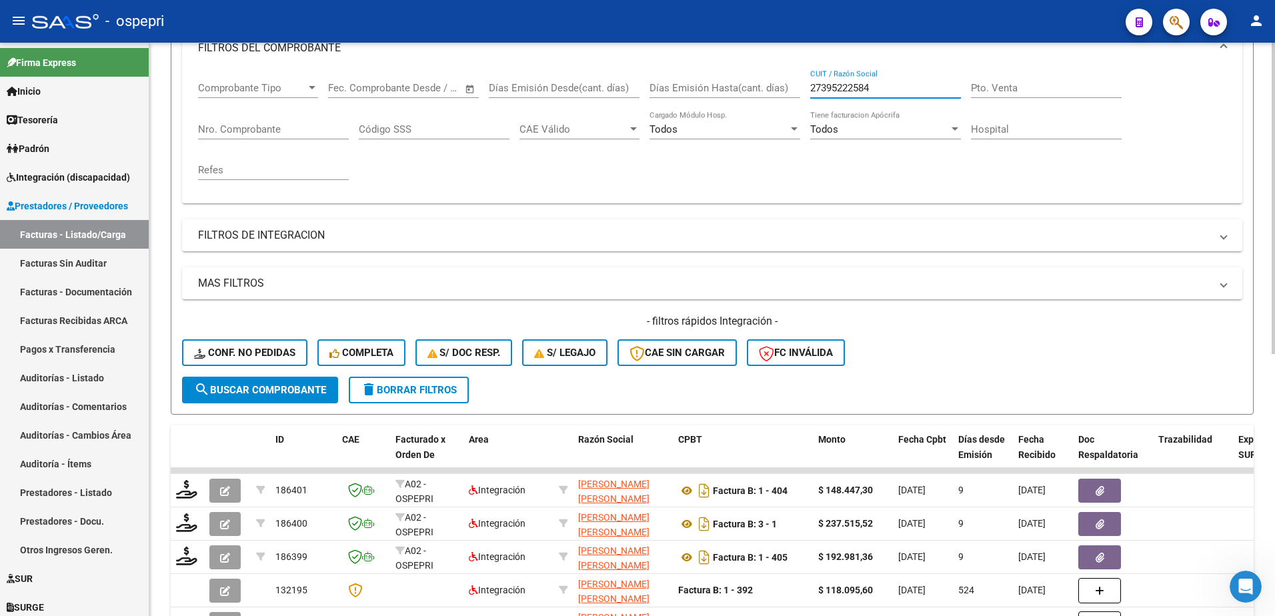
click at [876, 87] on input "27395222584" at bounding box center [885, 88] width 151 height 12
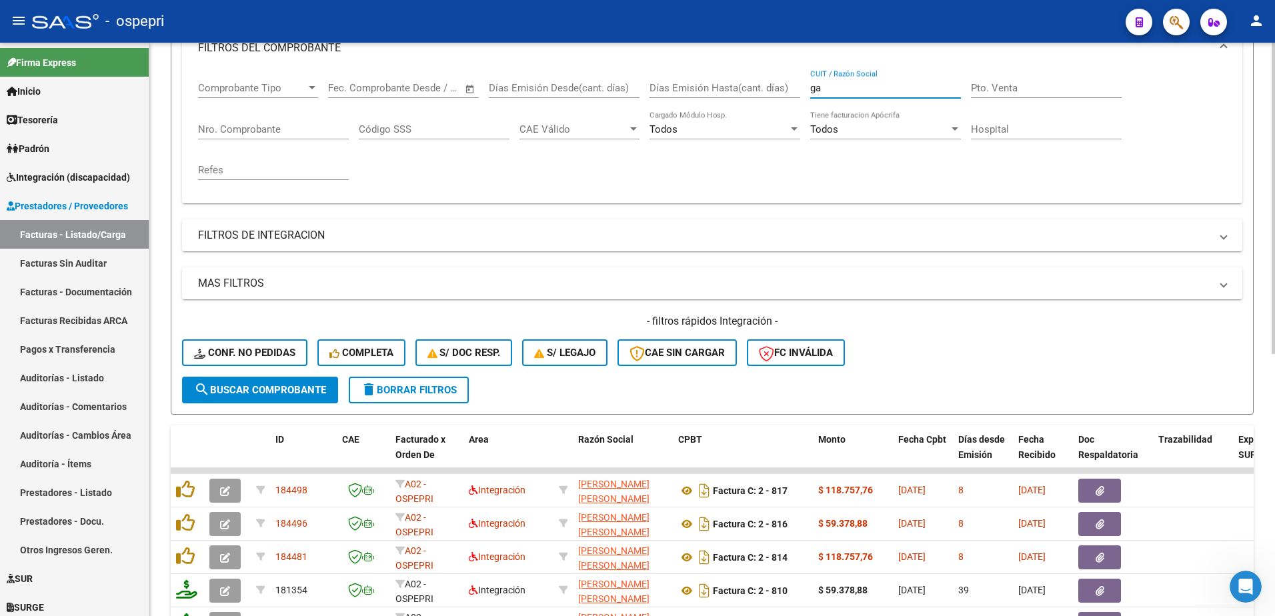
type input "g"
click at [419, 387] on span "delete Borrar Filtros" at bounding box center [409, 390] width 96 height 12
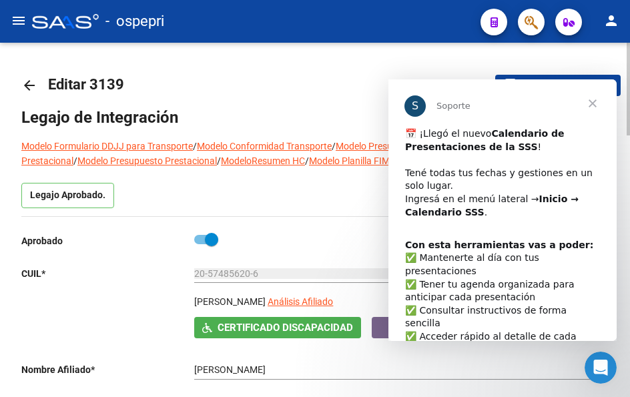
scroll to position [267, 0]
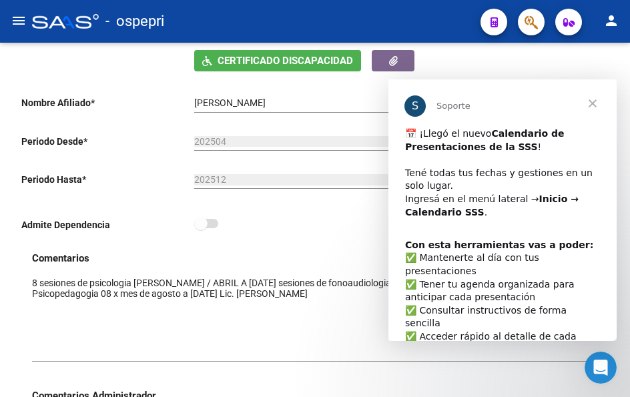
click at [593, 101] on span "Cerrar" at bounding box center [592, 103] width 48 height 48
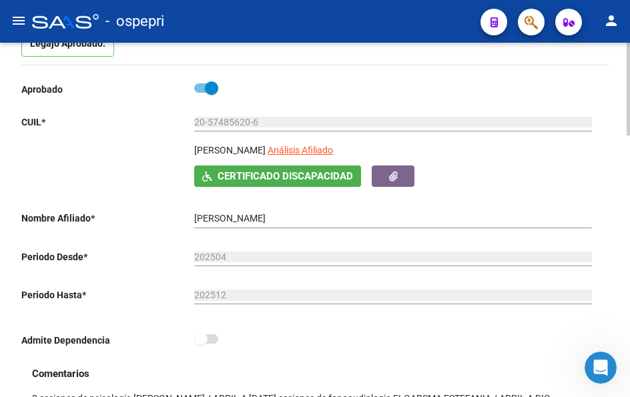
scroll to position [0, 0]
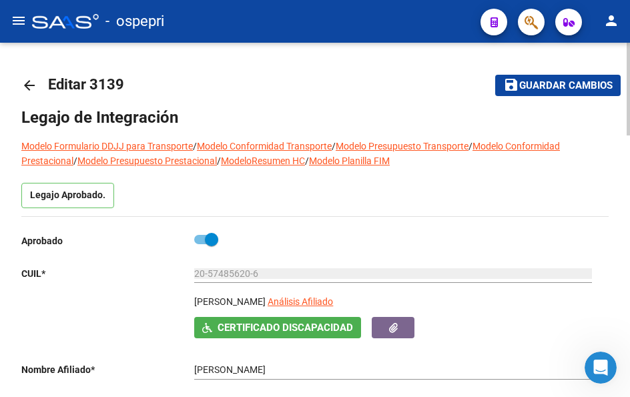
click at [28, 84] on mat-icon "arrow_back" at bounding box center [29, 85] width 16 height 16
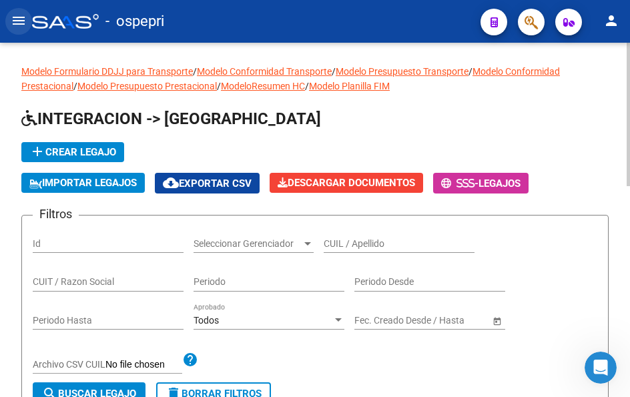
click at [19, 21] on mat-icon "menu" at bounding box center [19, 21] width 16 height 16
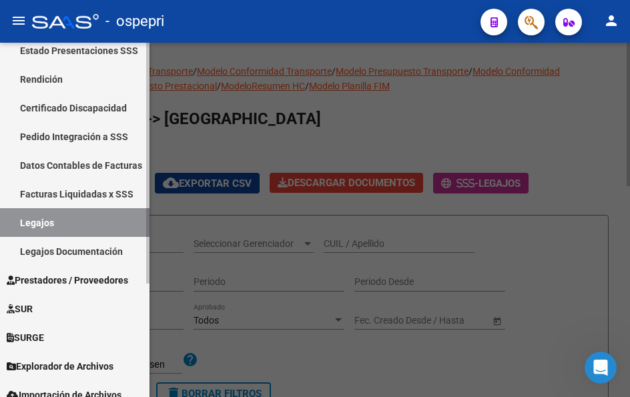
scroll to position [167, 0]
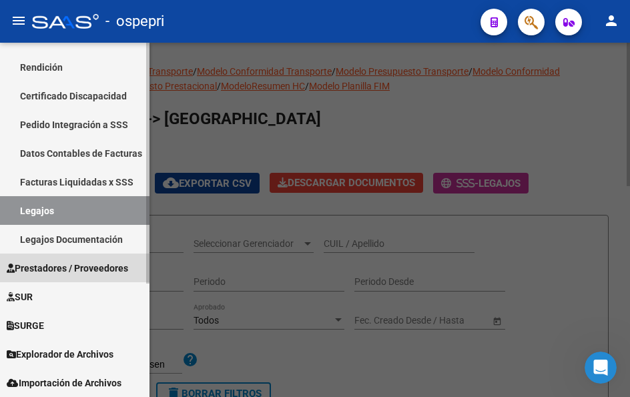
click at [59, 263] on span "Prestadores / Proveedores" at bounding box center [67, 268] width 121 height 15
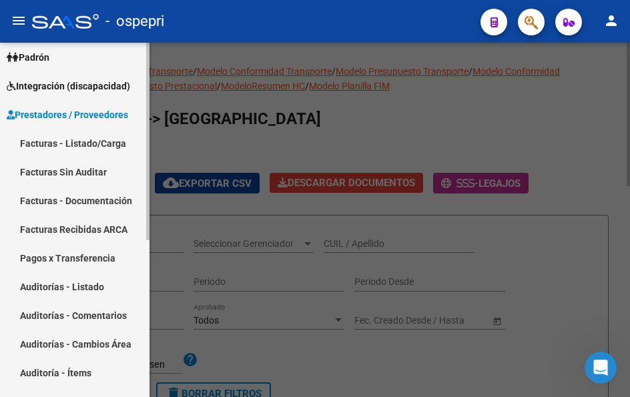
scroll to position [0, 0]
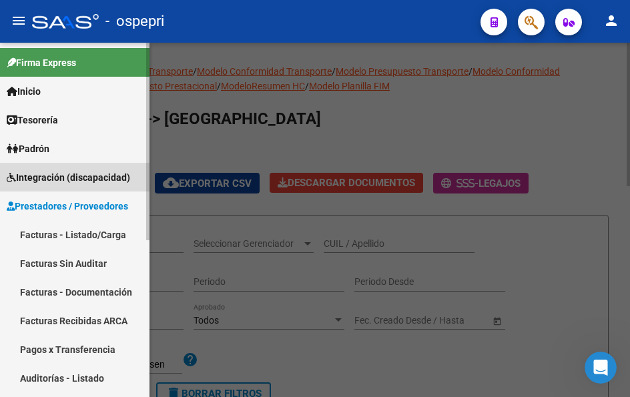
click at [63, 178] on span "Integración (discapacidad)" at bounding box center [68, 177] width 123 height 15
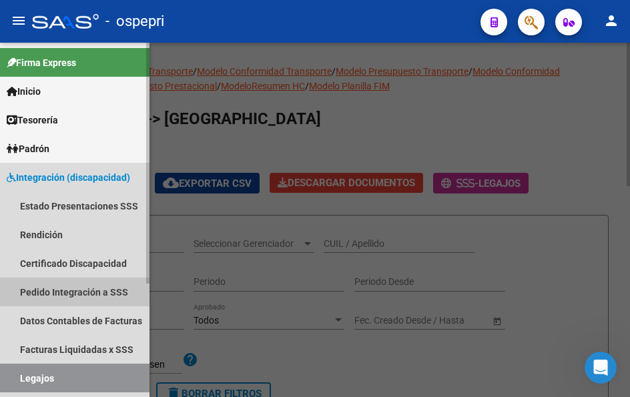
click at [61, 294] on link "Pedido Integración a SSS" at bounding box center [74, 291] width 149 height 29
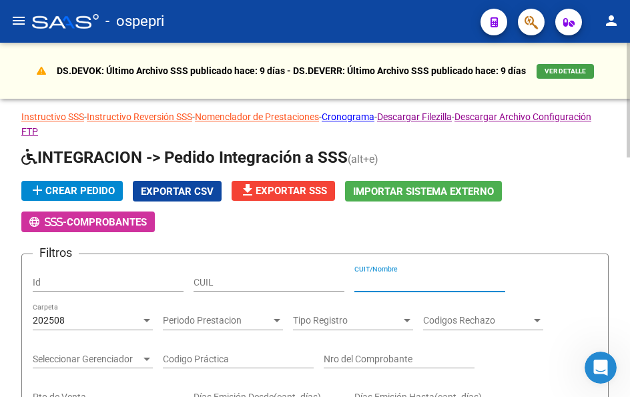
click at [419, 280] on input "CUIT/Nombre" at bounding box center [429, 282] width 151 height 11
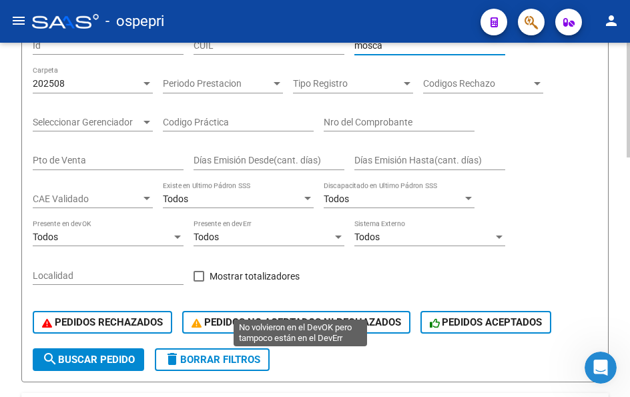
scroll to position [267, 0]
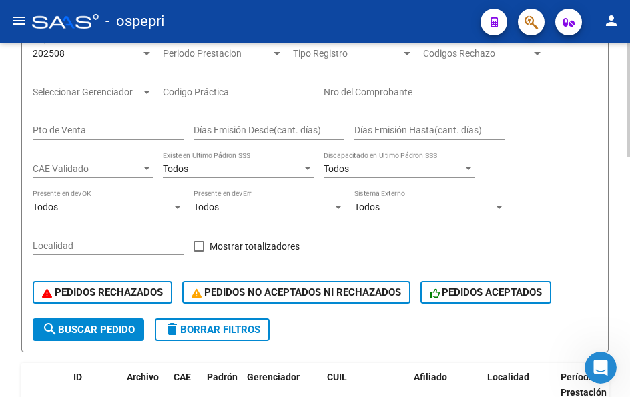
type input "mosca"
click at [95, 327] on span "search Buscar Pedido" at bounding box center [88, 329] width 93 height 12
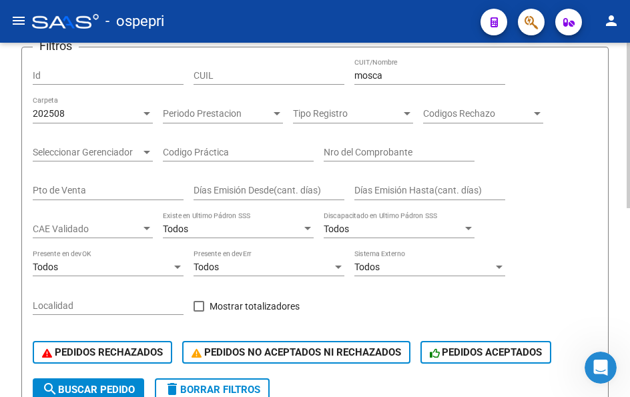
scroll to position [70, 0]
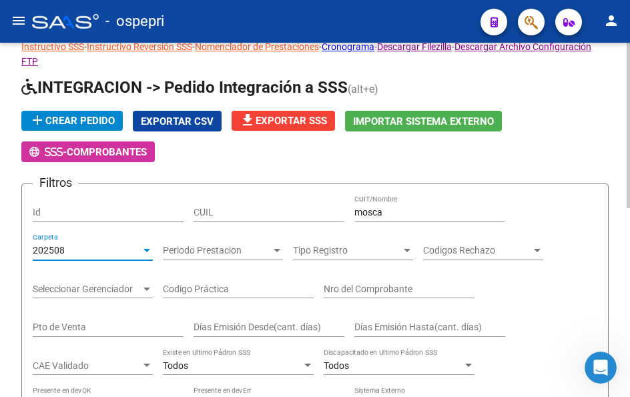
click at [146, 250] on div at bounding box center [146, 250] width 7 height 3
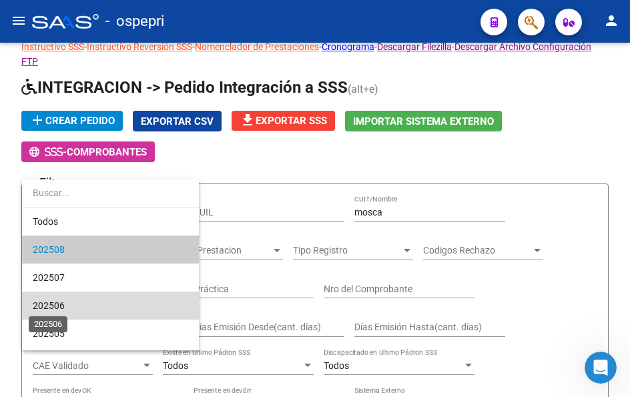
click at [53, 309] on span "202506" at bounding box center [49, 305] width 32 height 11
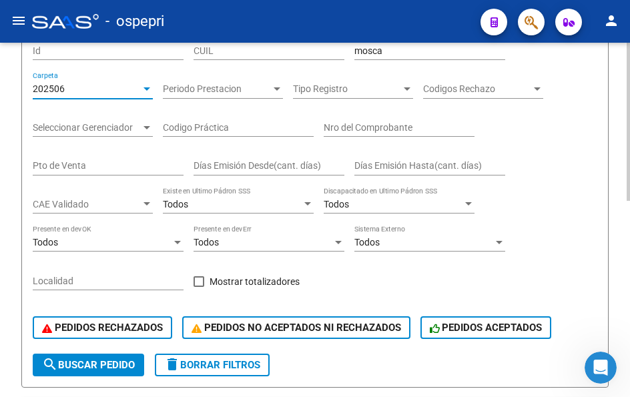
scroll to position [270, 0]
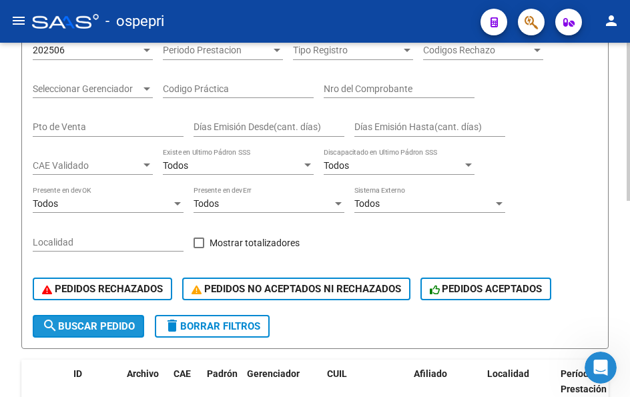
click at [115, 322] on span "search Buscar Pedido" at bounding box center [88, 326] width 93 height 12
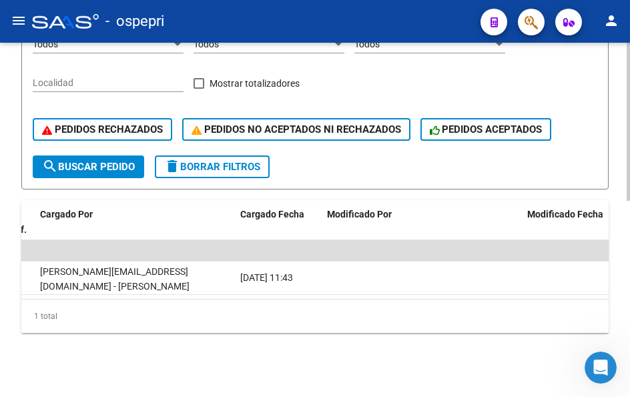
scroll to position [0, 0]
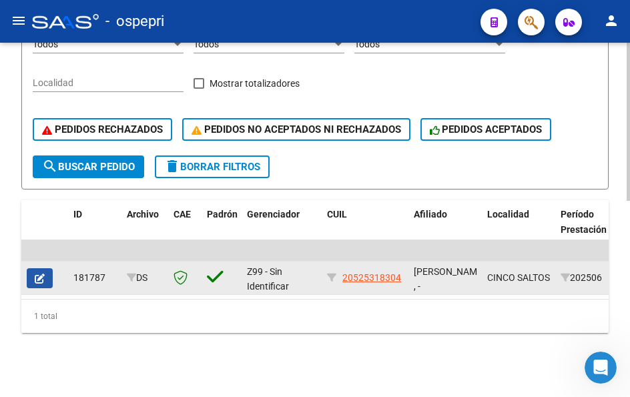
click at [43, 273] on icon "button" at bounding box center [40, 278] width 10 height 10
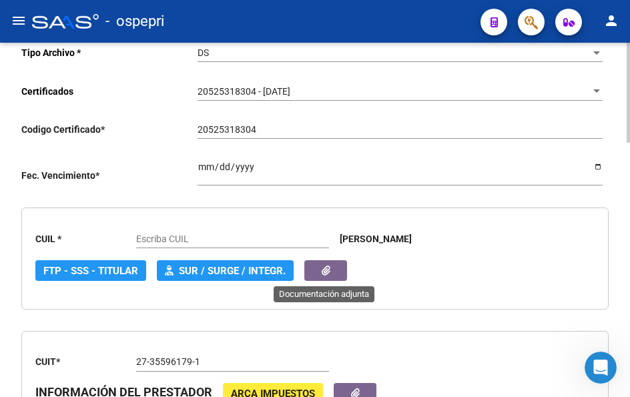
type input "20525318304"
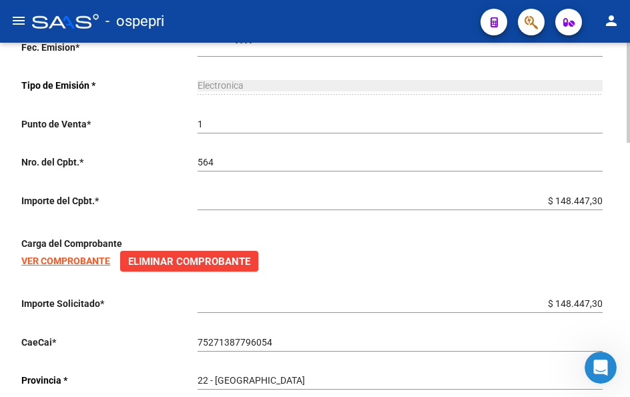
scroll to position [867, 0]
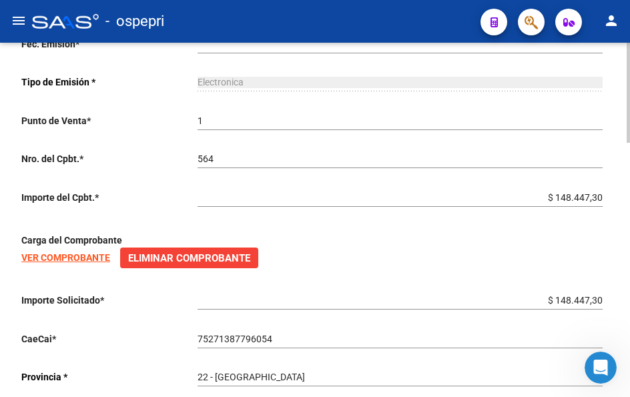
click at [65, 257] on strong "VER COMPROBANTE" at bounding box center [65, 257] width 89 height 11
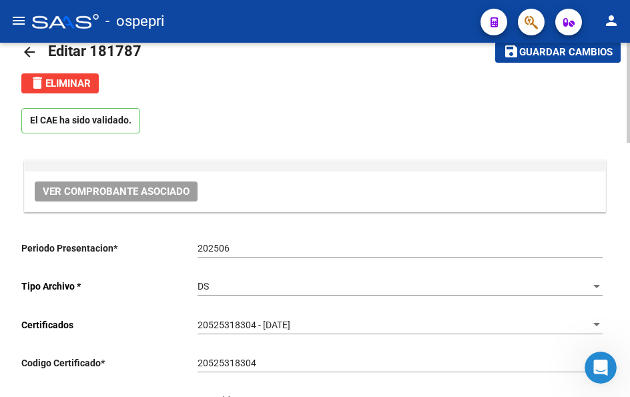
scroll to position [0, 0]
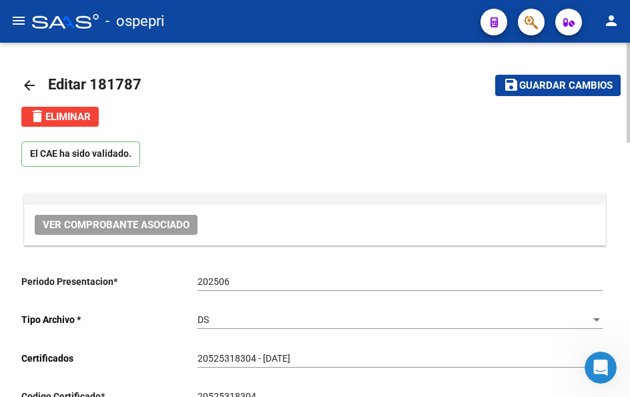
click at [26, 85] on mat-icon "arrow_back" at bounding box center [29, 85] width 16 height 16
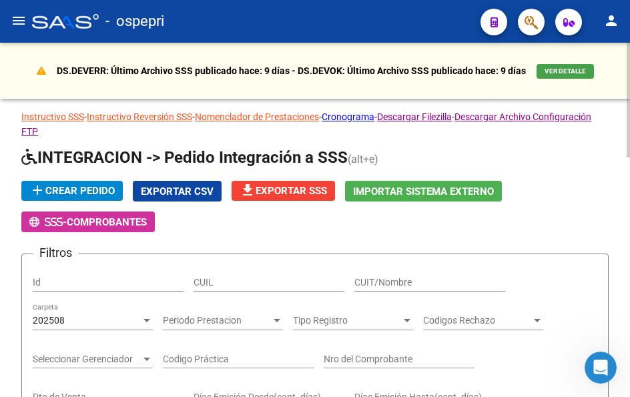
click at [18, 15] on mat-icon "menu" at bounding box center [19, 21] width 16 height 16
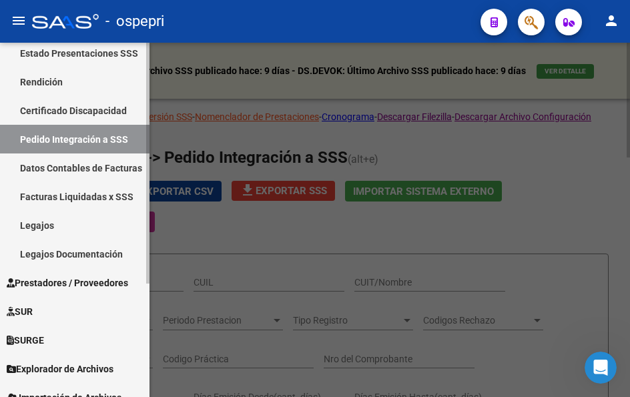
scroll to position [167, 0]
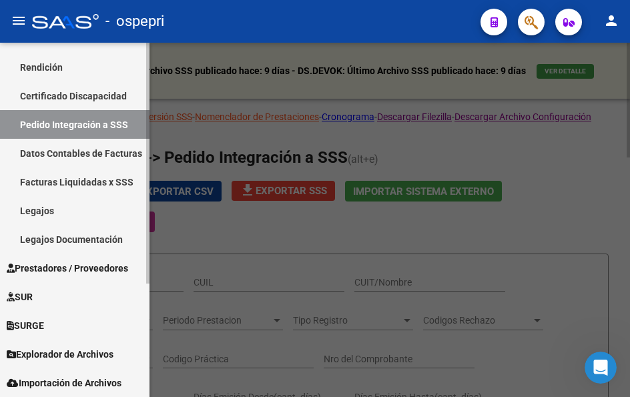
click at [72, 264] on span "Prestadores / Proveedores" at bounding box center [67, 268] width 121 height 15
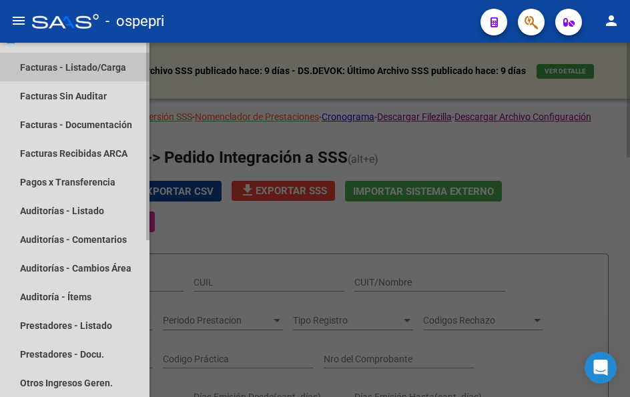
click at [57, 65] on link "Facturas - Listado/Carga" at bounding box center [74, 67] width 149 height 29
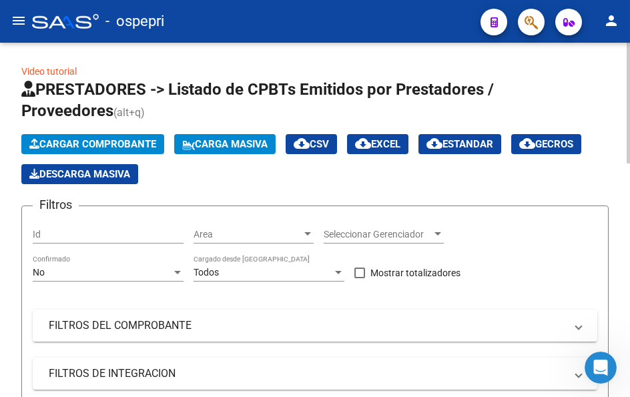
click at [578, 327] on span at bounding box center [578, 325] width 5 height 15
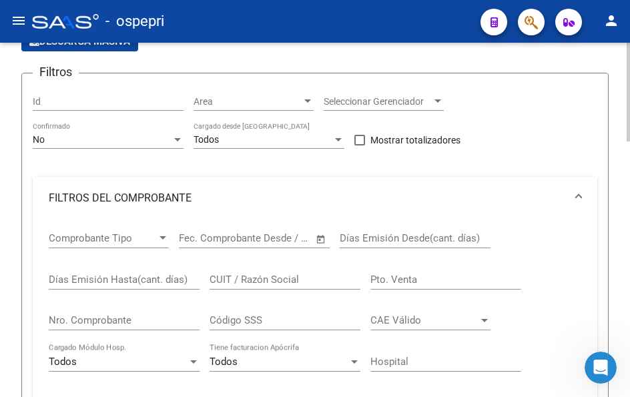
scroll to position [133, 0]
click at [294, 285] on div "CUIT / Razón Social" at bounding box center [284, 274] width 151 height 29
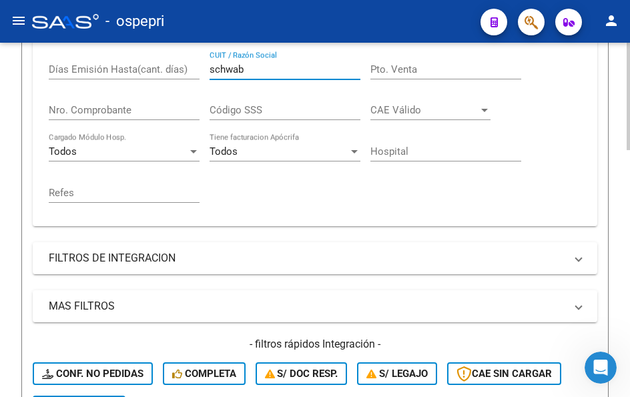
scroll to position [400, 0]
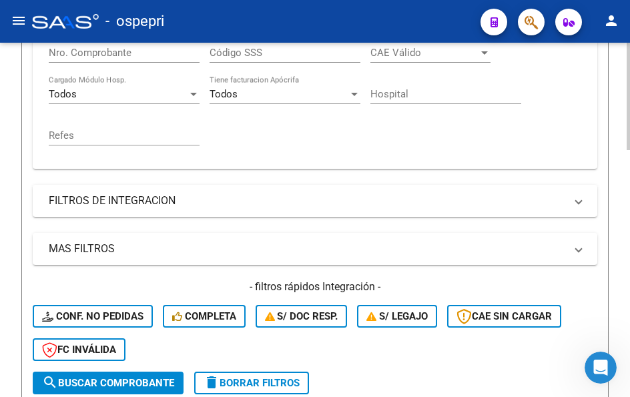
type input "schwab"
click at [137, 375] on button "search Buscar Comprobante" at bounding box center [108, 383] width 151 height 23
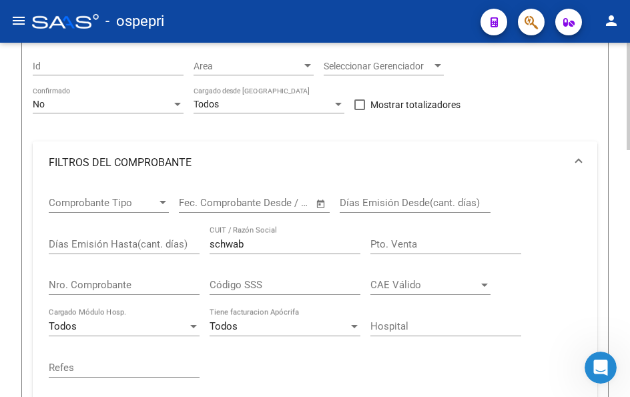
scroll to position [81, 0]
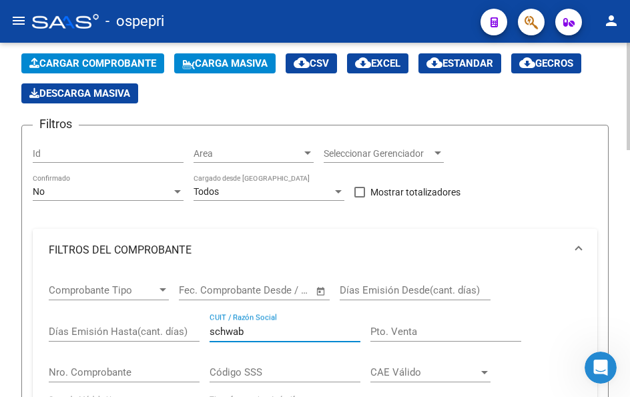
drag, startPoint x: 248, startPoint y: 329, endPoint x: 180, endPoint y: 333, distance: 68.1
click at [180, 333] on div "Comprobante Tipo Comprobante Tipo Fecha inicio – Fecha fin Fec. Comprobante Des…" at bounding box center [315, 374] width 532 height 206
click at [9, 19] on button "menu" at bounding box center [18, 21] width 27 height 27
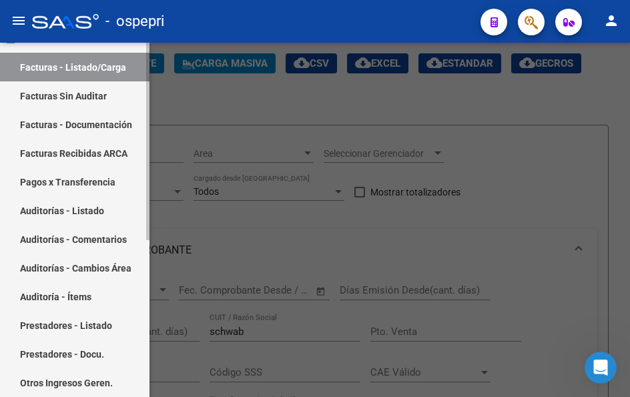
scroll to position [0, 0]
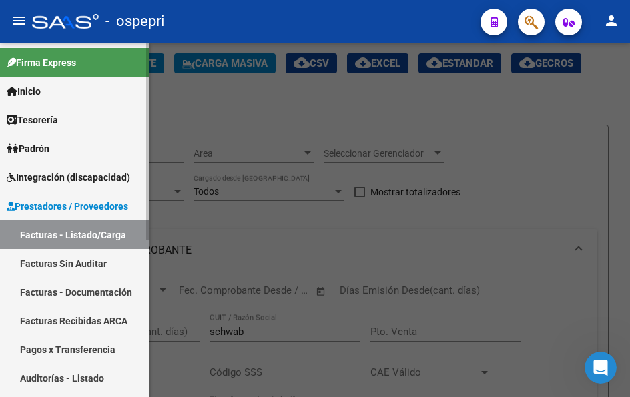
click at [62, 175] on span "Integración (discapacidad)" at bounding box center [68, 177] width 123 height 15
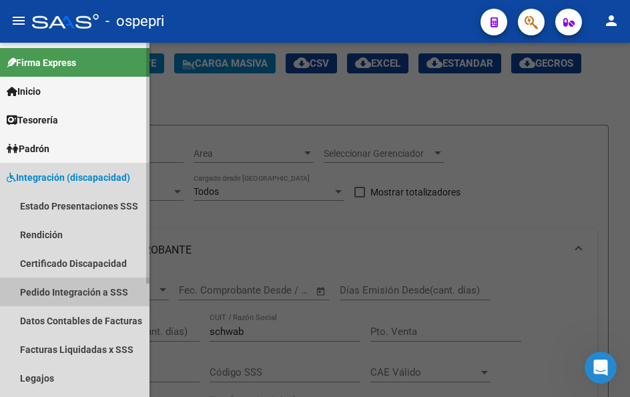
click at [85, 289] on link "Pedido Integración a SSS" at bounding box center [74, 291] width 149 height 29
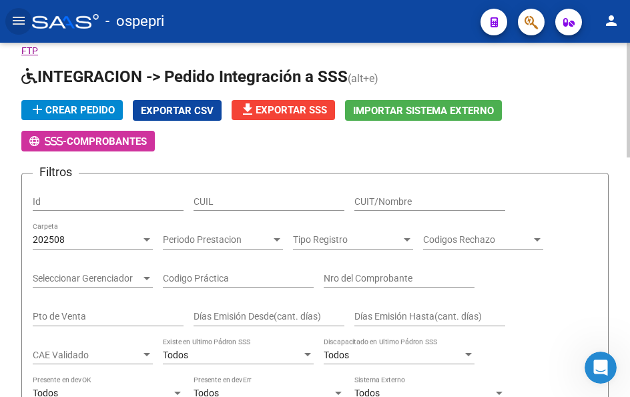
click at [383, 199] on input "CUIT/Nombre" at bounding box center [429, 201] width 151 height 11
paste input "schwab"
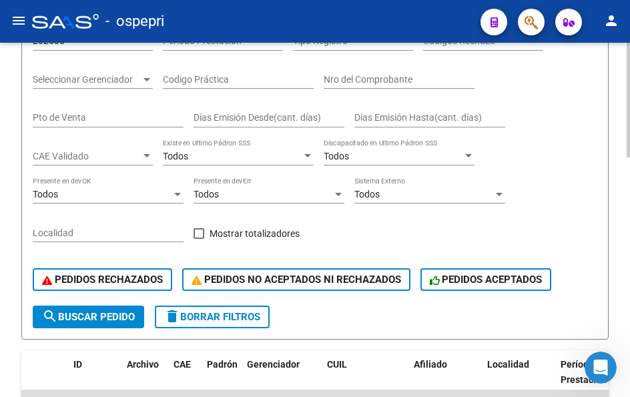
scroll to position [281, 0]
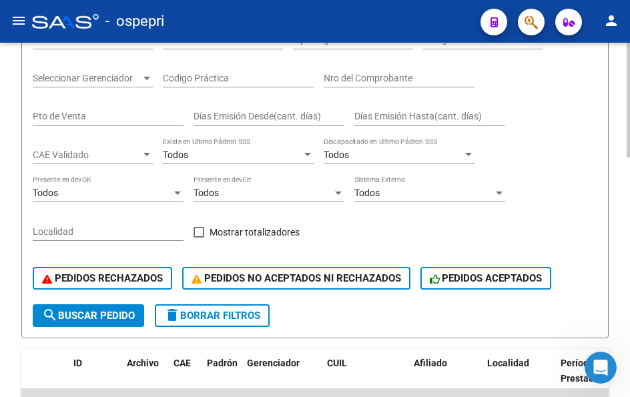
type input "schwab"
click at [109, 319] on span "search Buscar Pedido" at bounding box center [88, 315] width 93 height 12
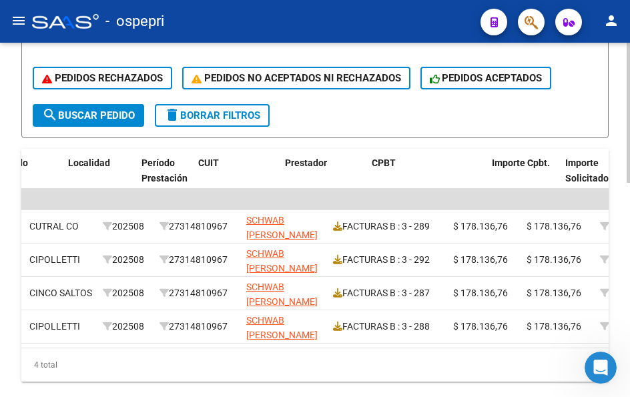
scroll to position [0, 331]
